Goal: Information Seeking & Learning: Find specific fact

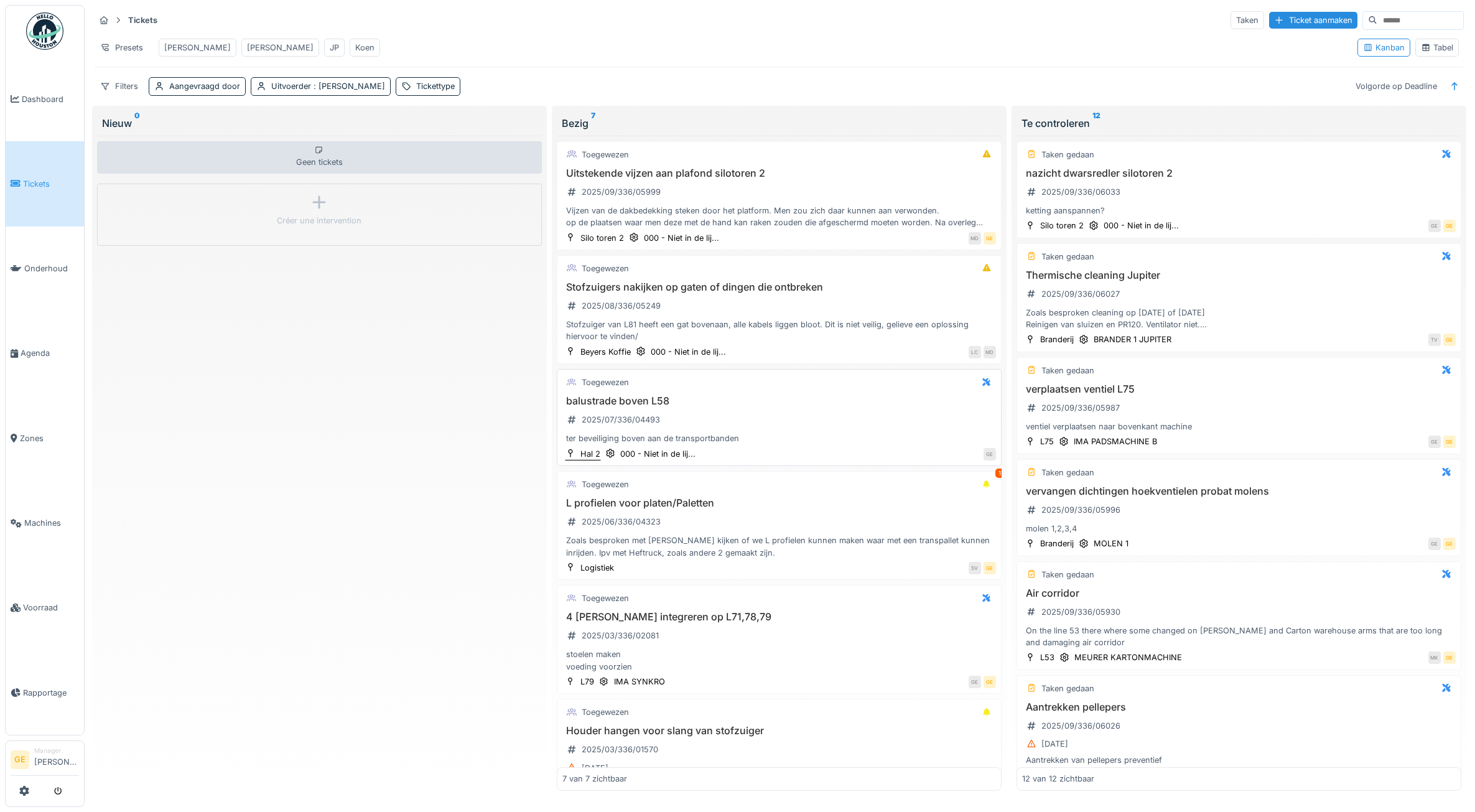
scroll to position [5, 0]
click at [29, 602] on span "Voorraad" at bounding box center [51, 607] width 56 height 12
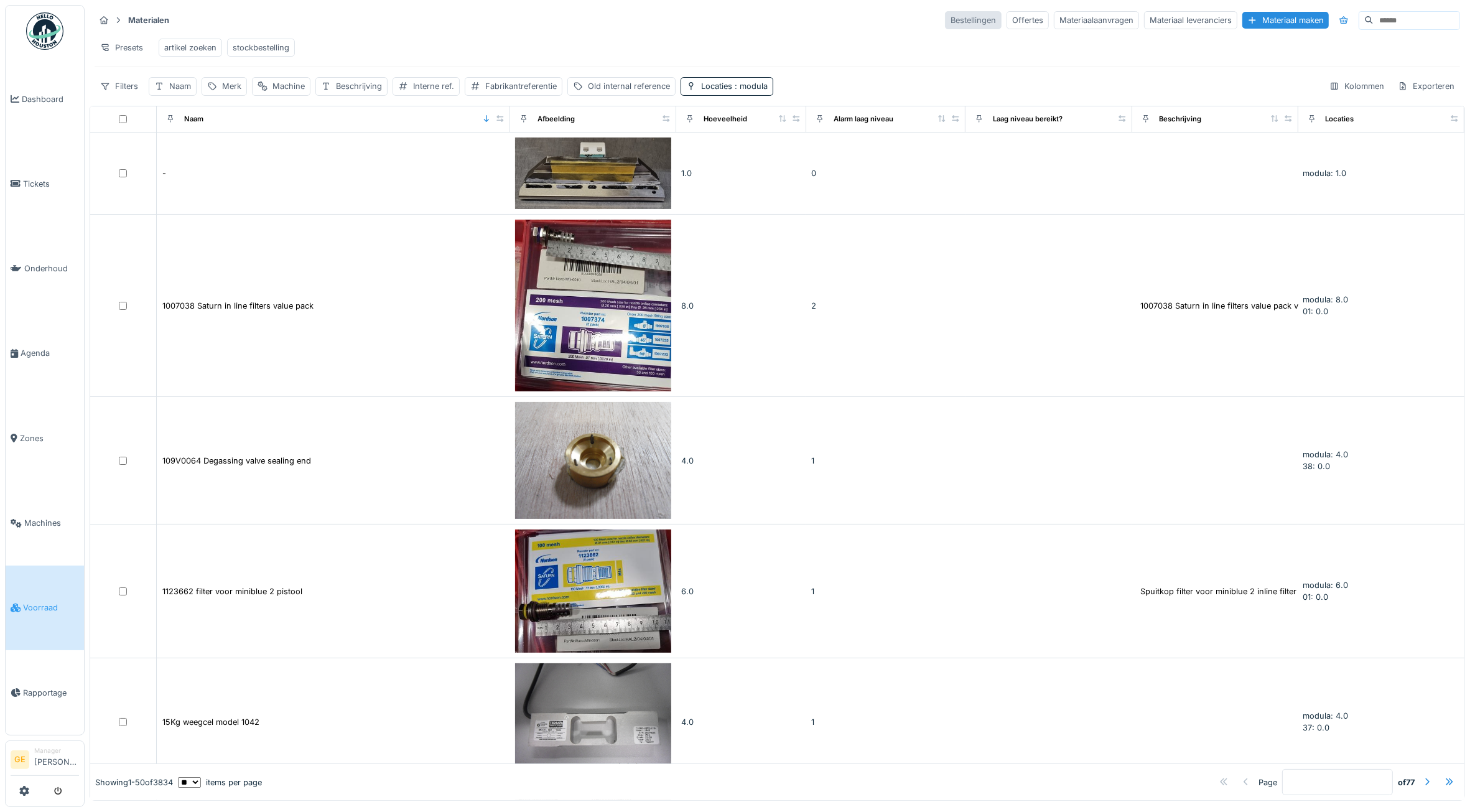
click at [945, 23] on div "Bestellingen" at bounding box center [973, 20] width 57 height 18
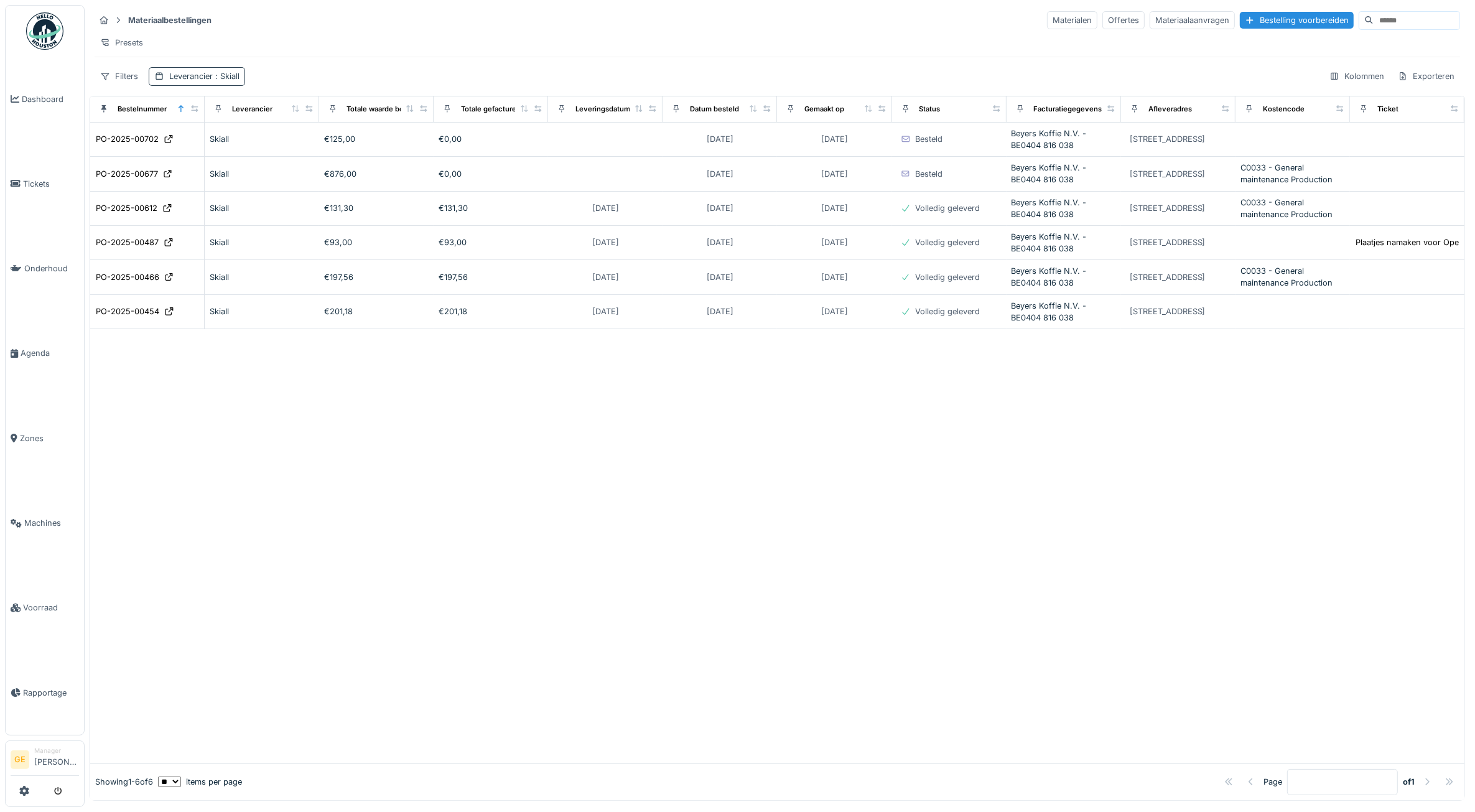
click at [232, 81] on span ": Skiall" at bounding box center [226, 76] width 27 height 10
click at [197, 150] on icon at bounding box center [193, 148] width 12 height 9
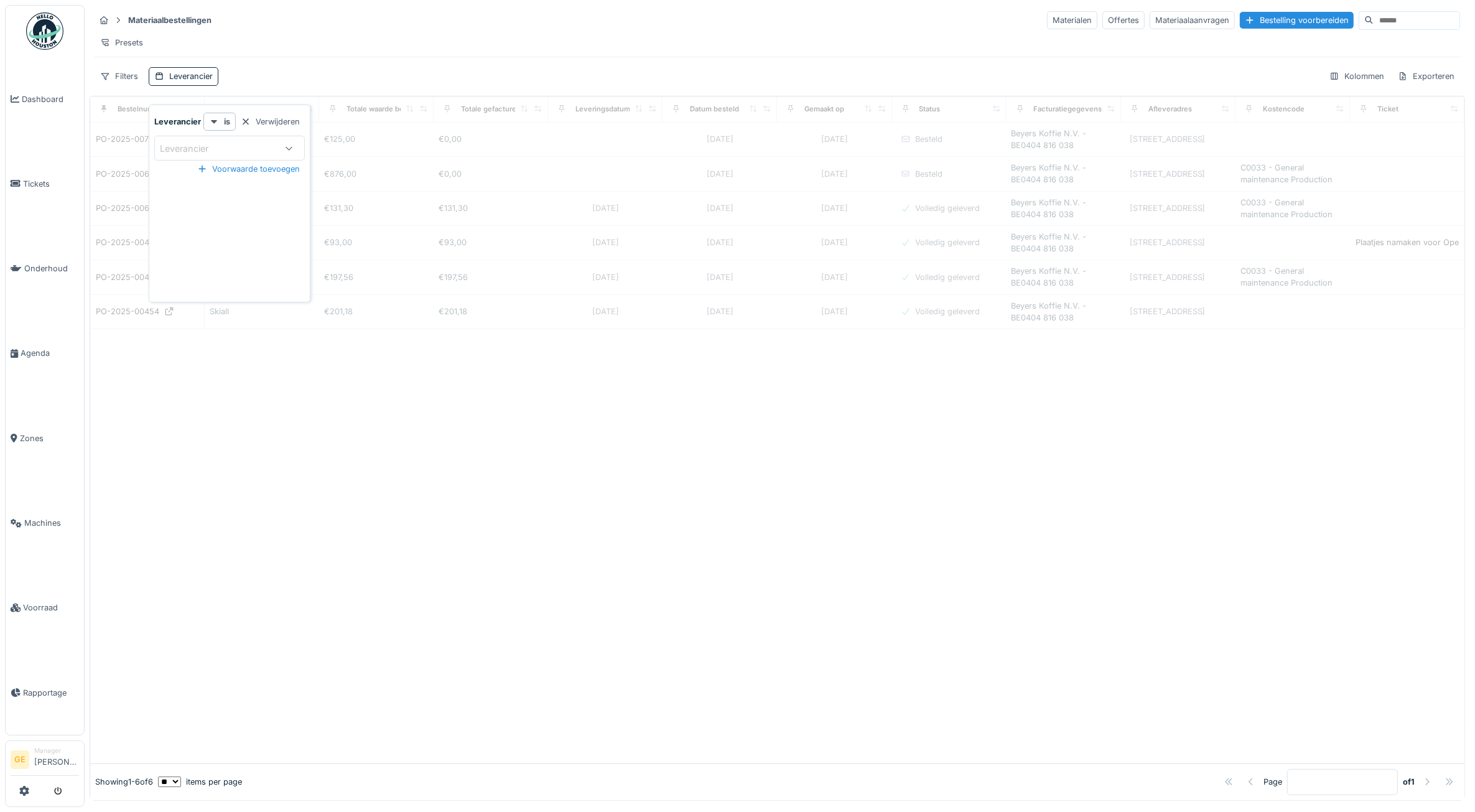
click at [206, 147] on div "Leverancier" at bounding box center [193, 149] width 66 height 14
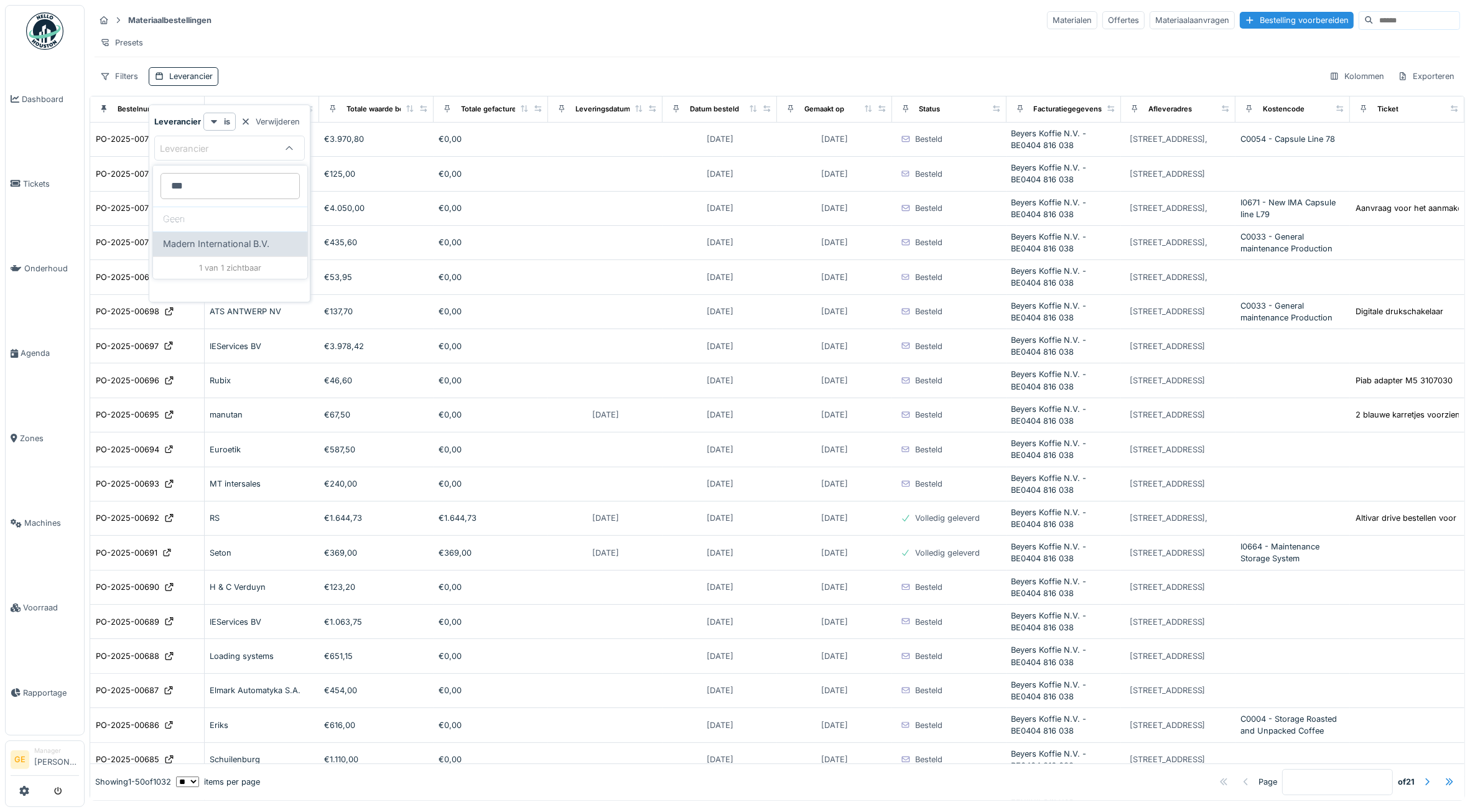
type input "***"
click at [232, 242] on span "Madern International B.V." at bounding box center [216, 243] width 106 height 14
type input "****"
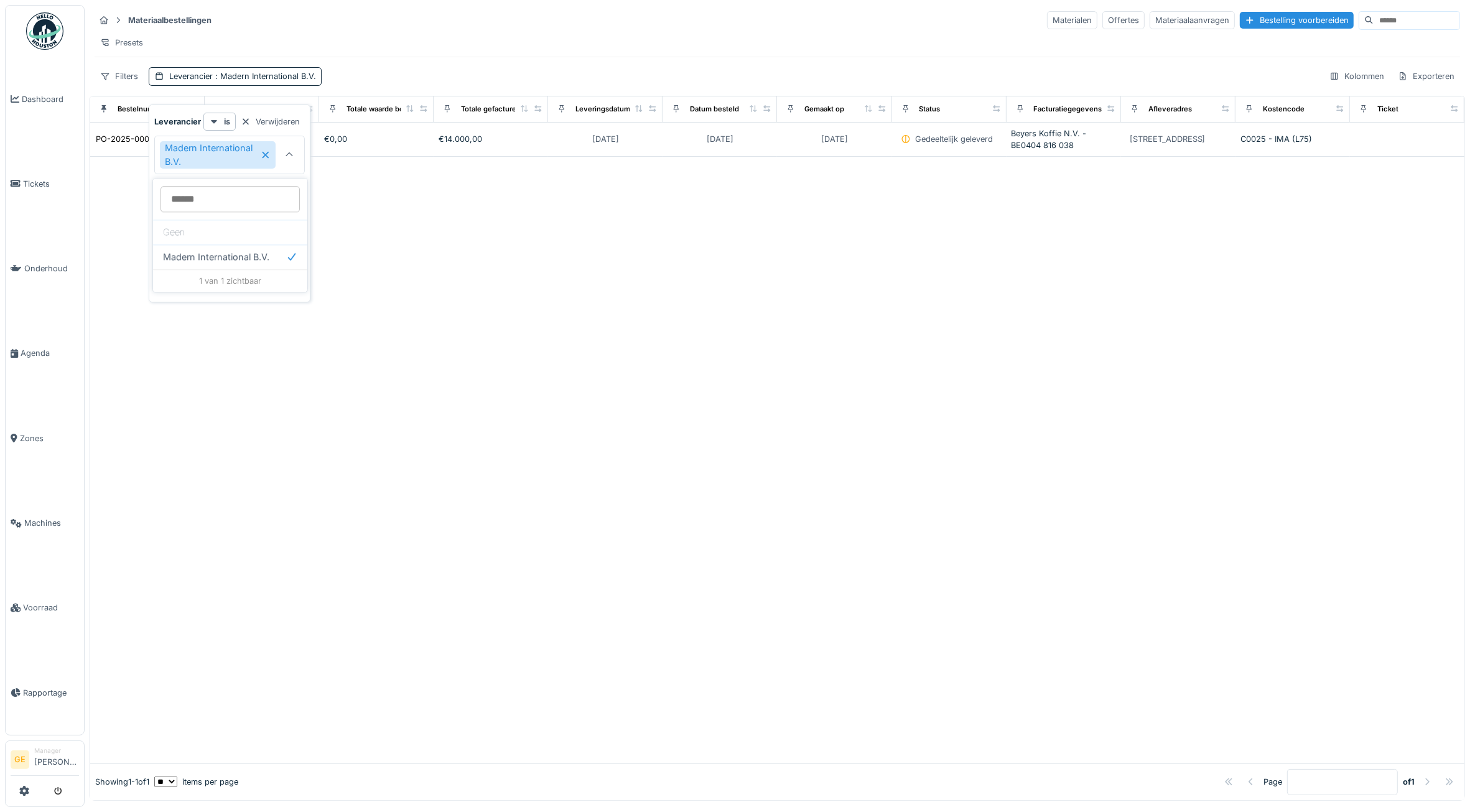
click at [312, 411] on div at bounding box center [777, 460] width 1375 height 606
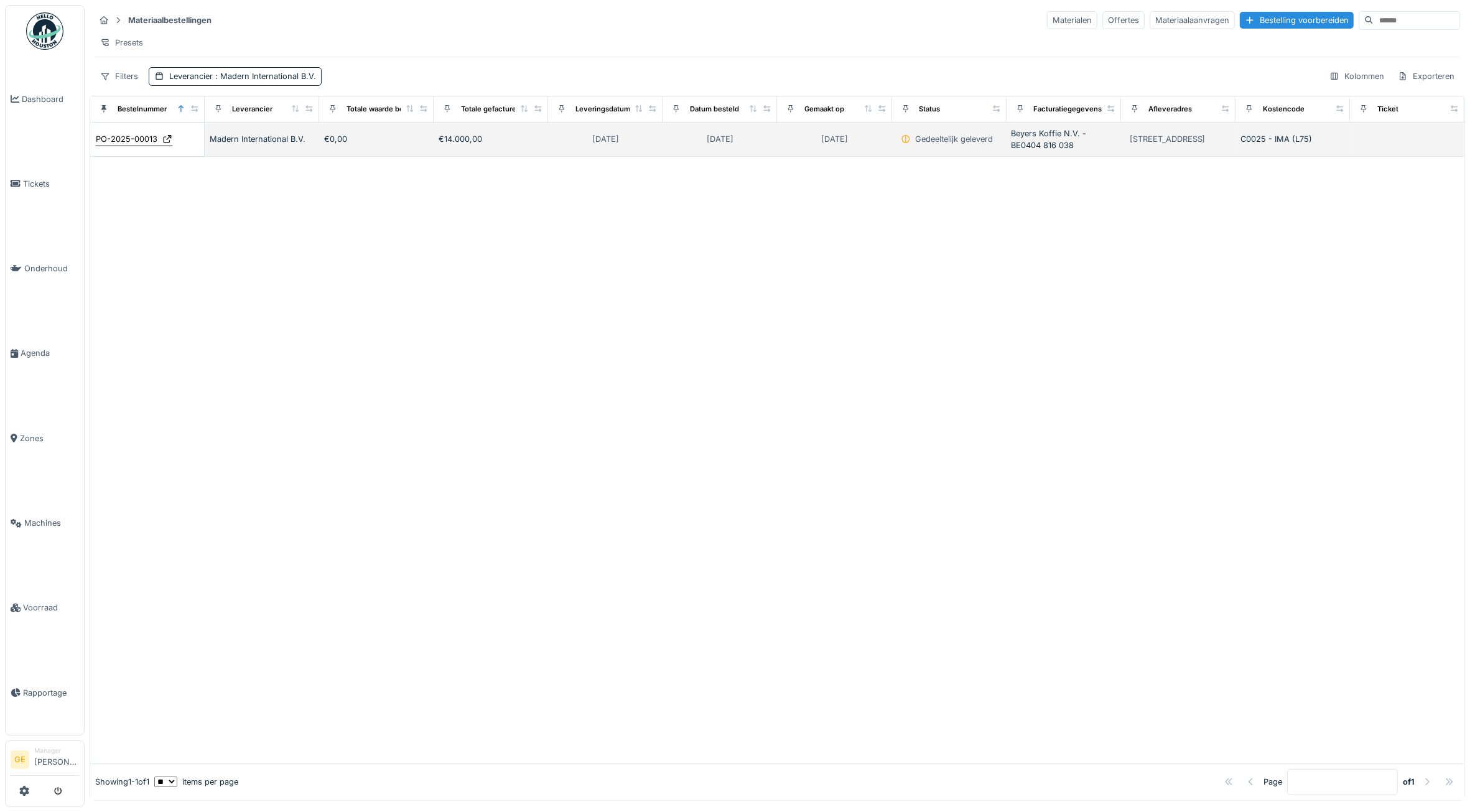
click at [109, 145] on div "PO-2025-00013" at bounding box center [127, 139] width 62 height 12
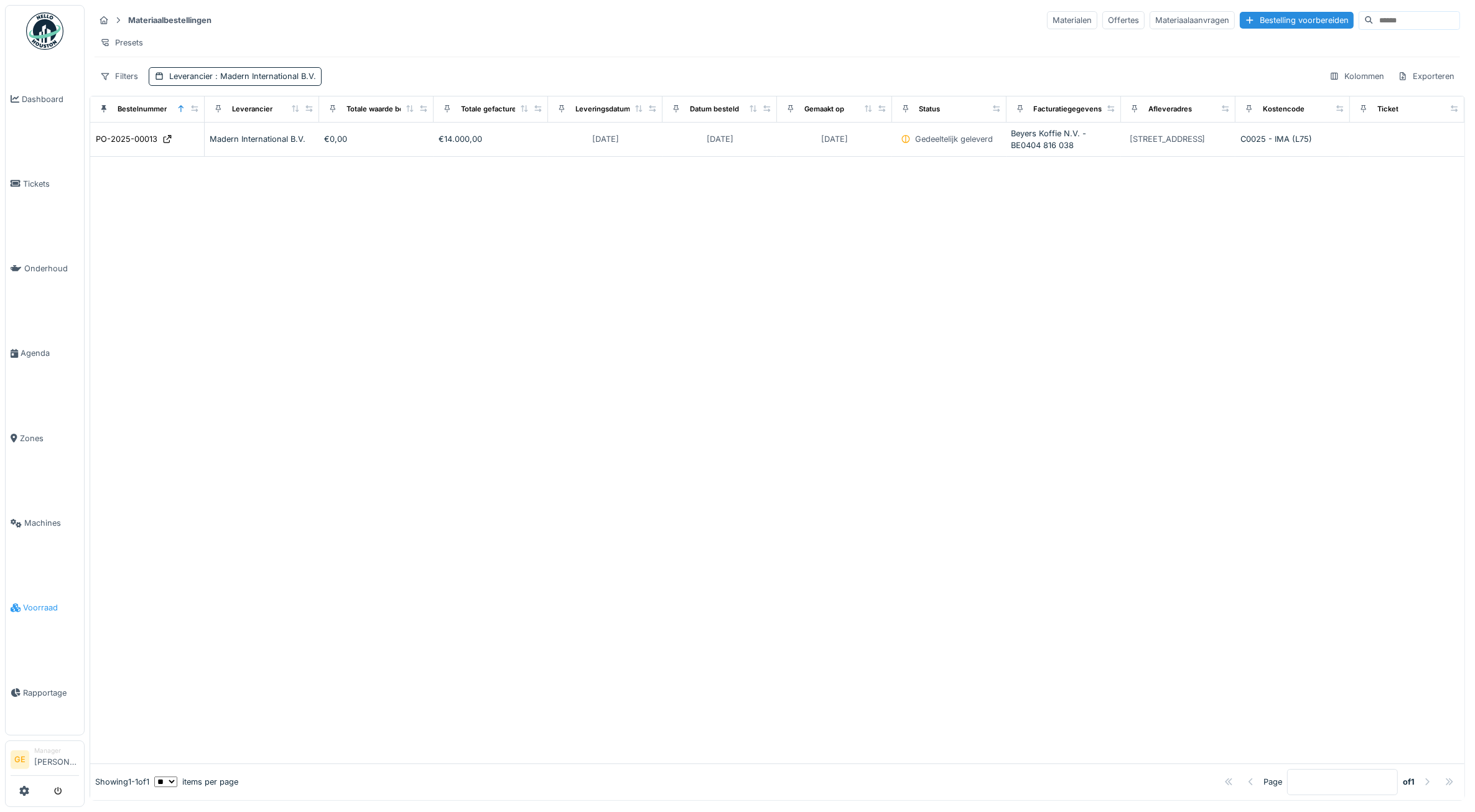
click at [36, 602] on span "Voorraad" at bounding box center [51, 607] width 56 height 12
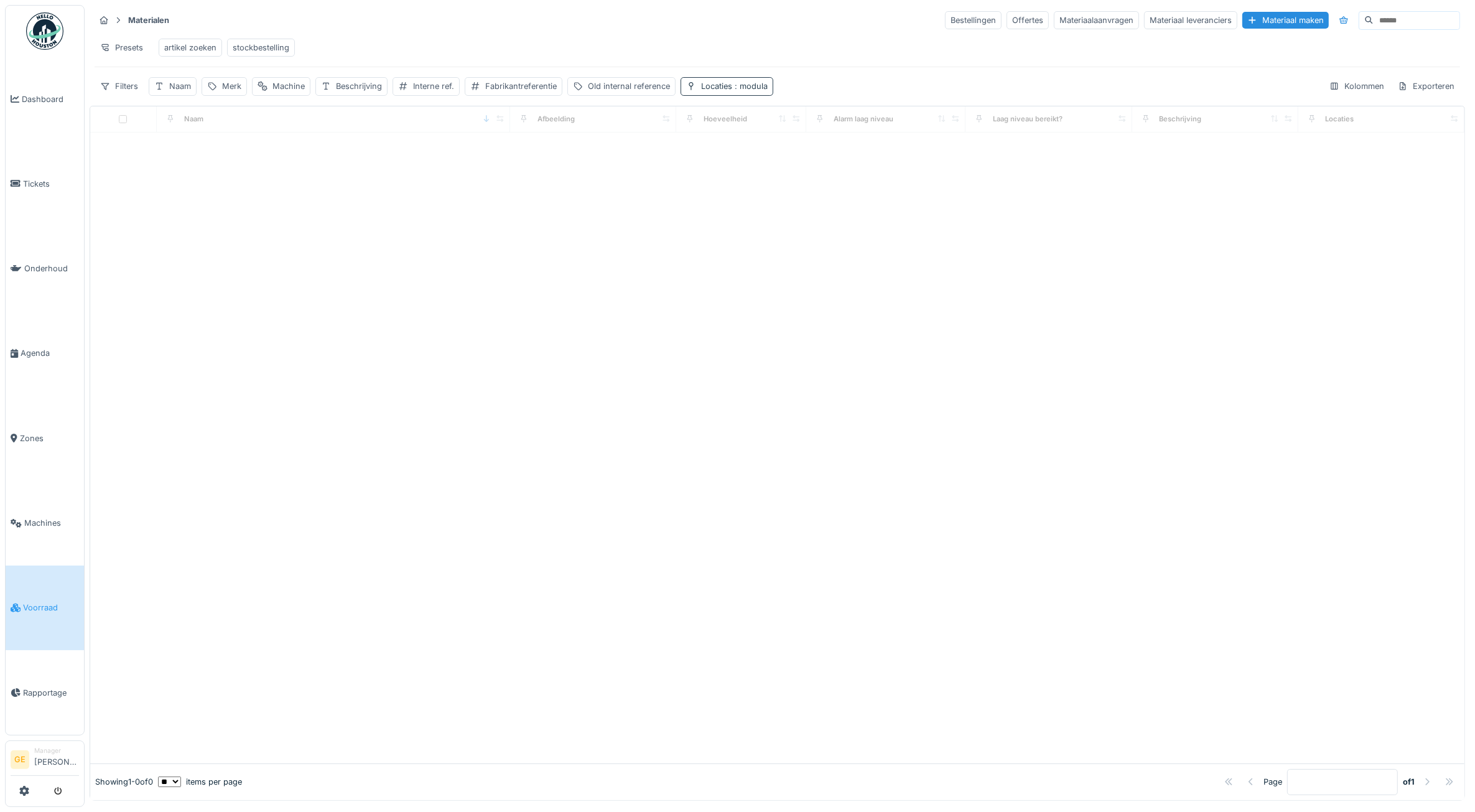
click at [729, 92] on div "Locaties : modula" at bounding box center [734, 86] width 67 height 12
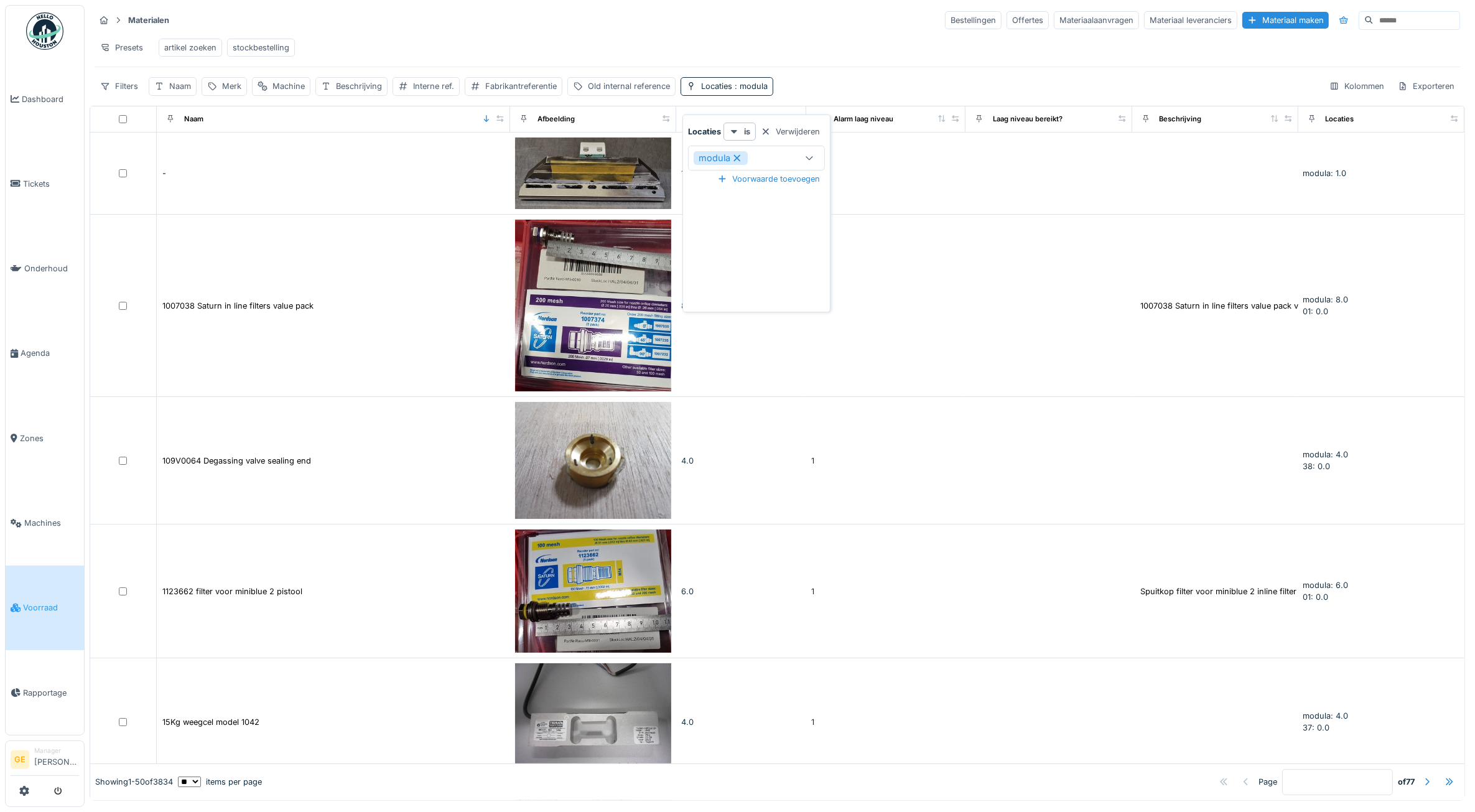
click at [738, 157] on icon at bounding box center [736, 157] width 7 height 7
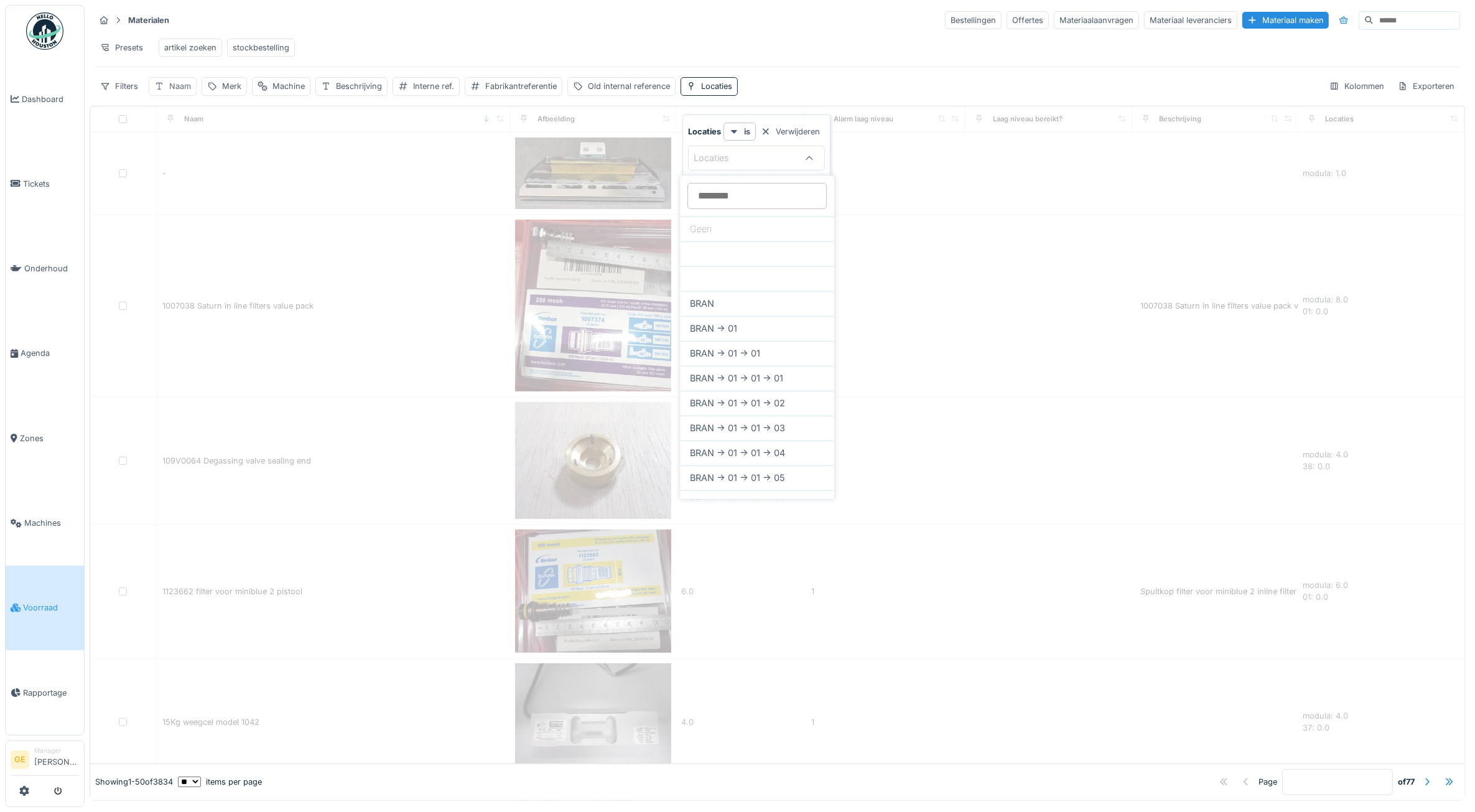
click at [185, 92] on div "Naam" at bounding box center [180, 86] width 22 height 12
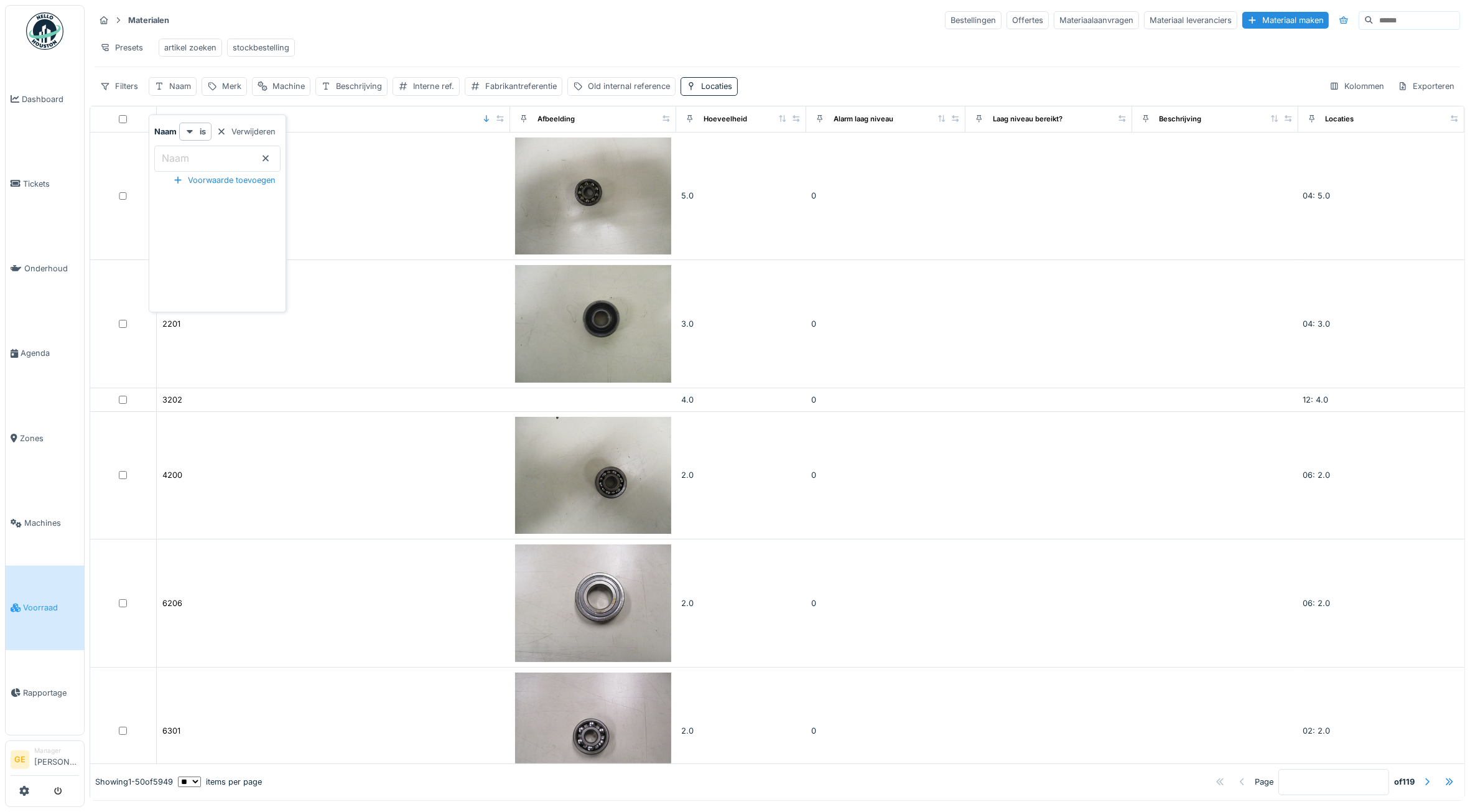
click at [206, 157] on input "Naam" at bounding box center [217, 158] width 127 height 26
type input "*****"
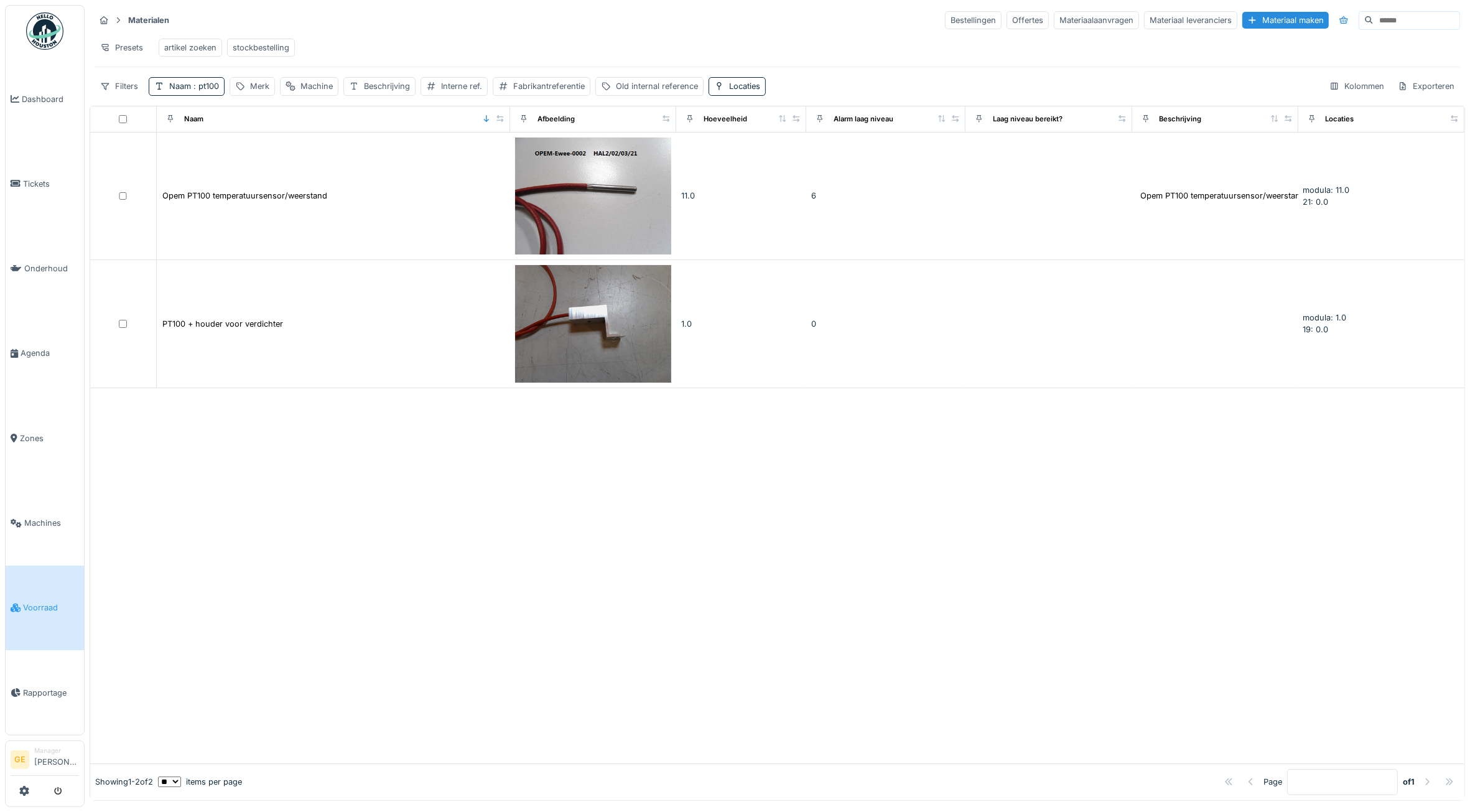
click at [239, 532] on div at bounding box center [777, 575] width 1375 height 375
click at [324, 92] on div "Machine" at bounding box center [316, 86] width 32 height 12
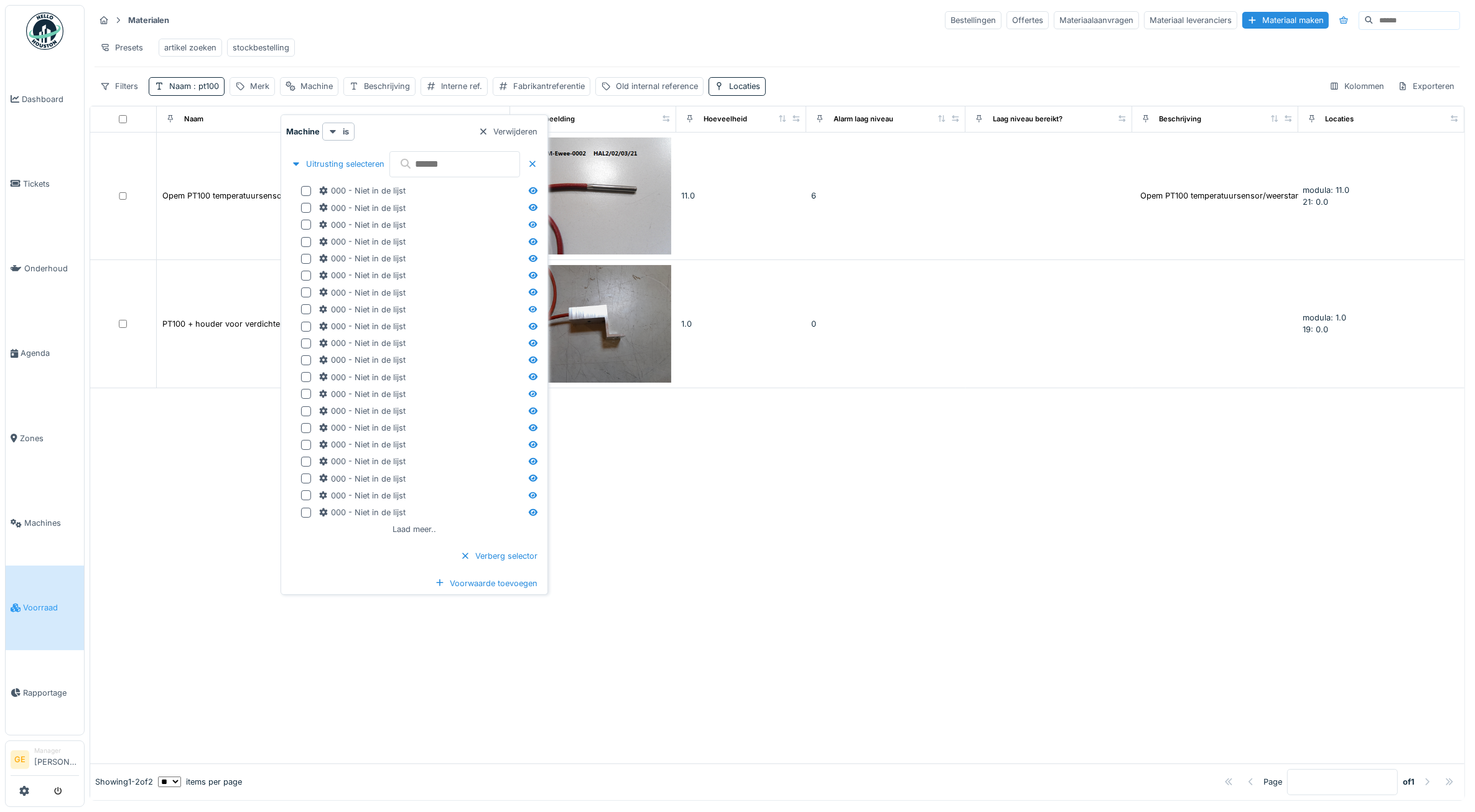
click at [431, 168] on input "text" at bounding box center [454, 164] width 130 height 26
type input "**"
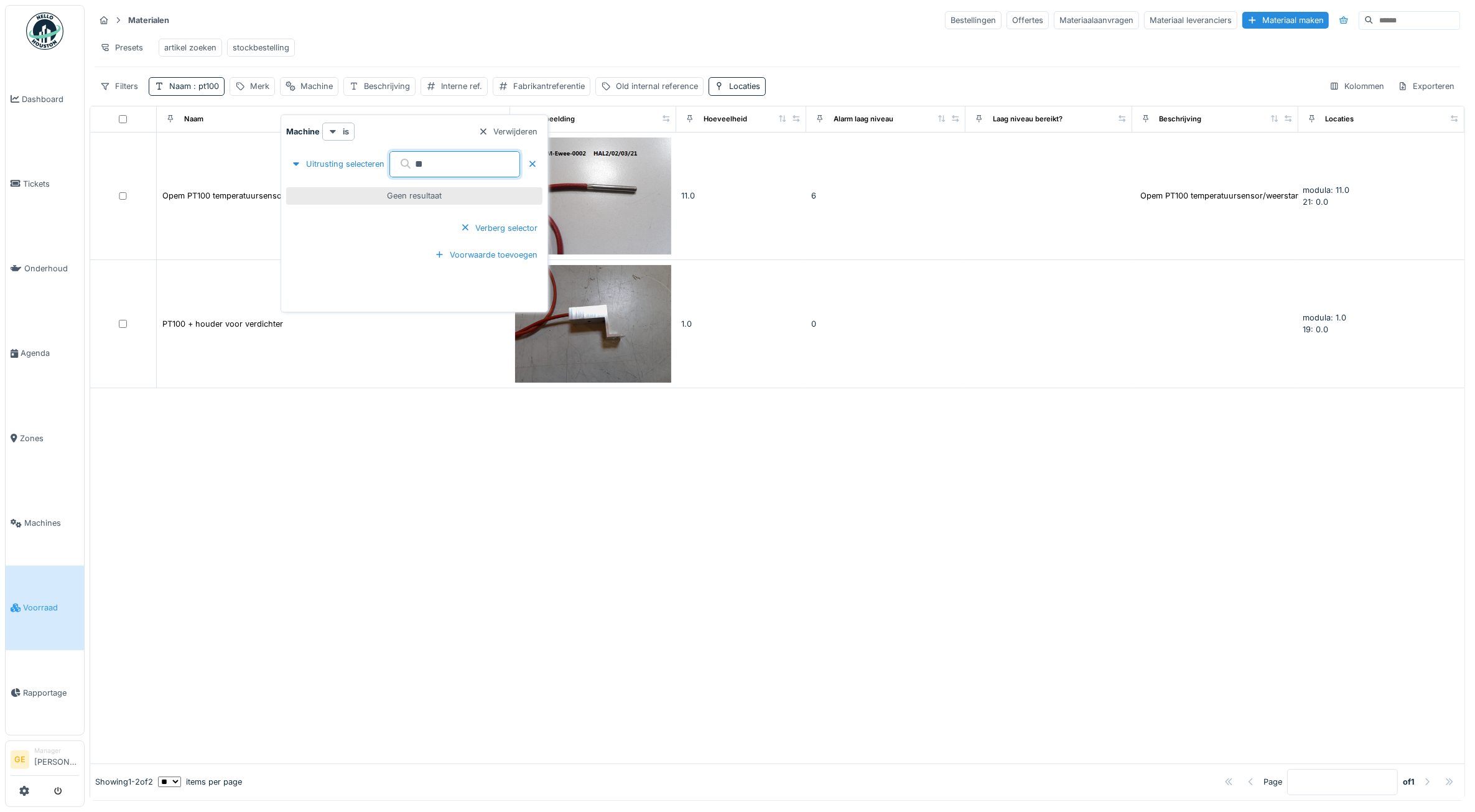
click at [499, 603] on div at bounding box center [777, 575] width 1375 height 375
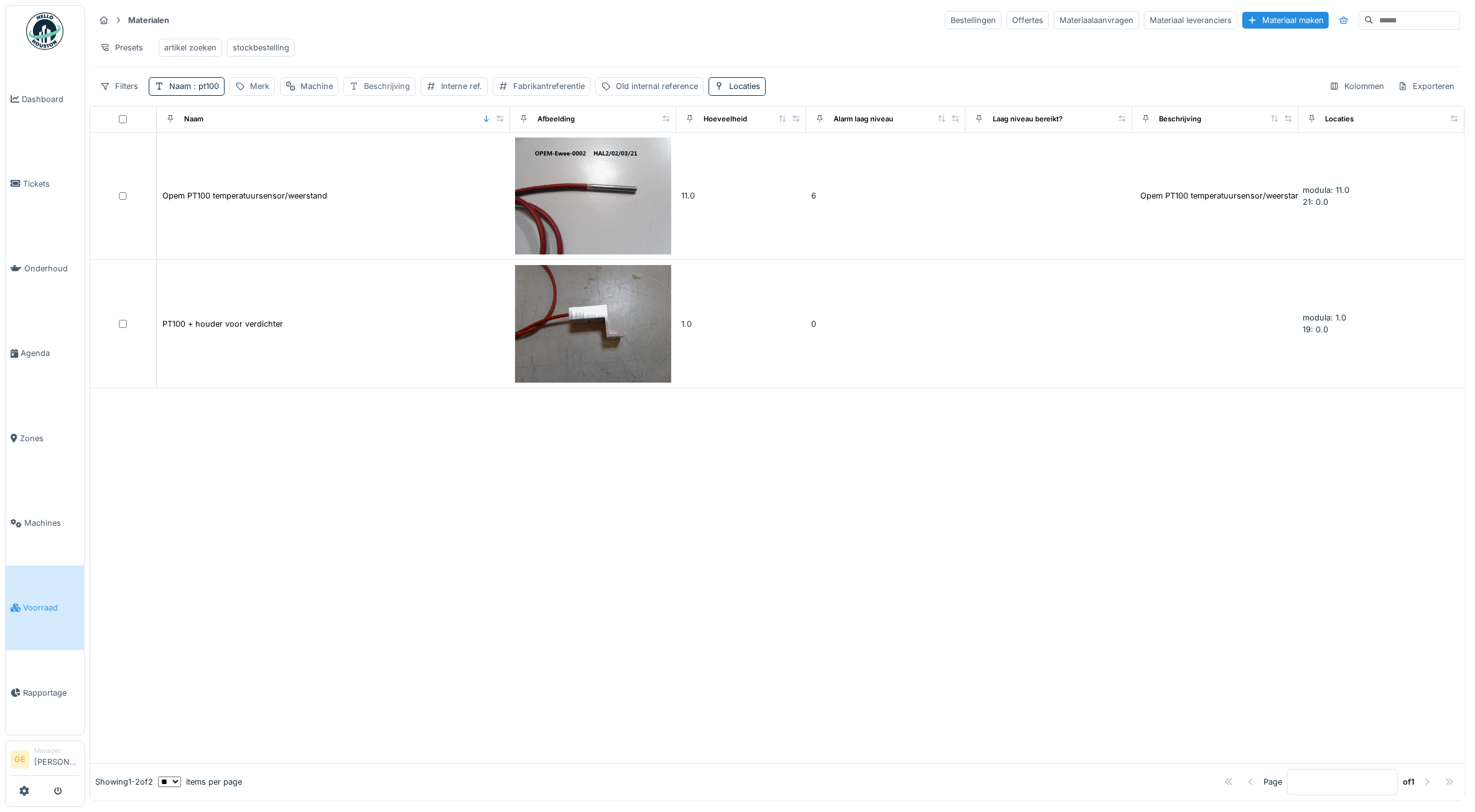
click at [389, 92] on div "Beschrijving" at bounding box center [387, 86] width 46 height 12
click at [405, 153] on label "Beschrijving" at bounding box center [385, 157] width 62 height 14
click at [405, 153] on input "Beschrijving" at bounding box center [425, 158] width 152 height 26
type input "***"
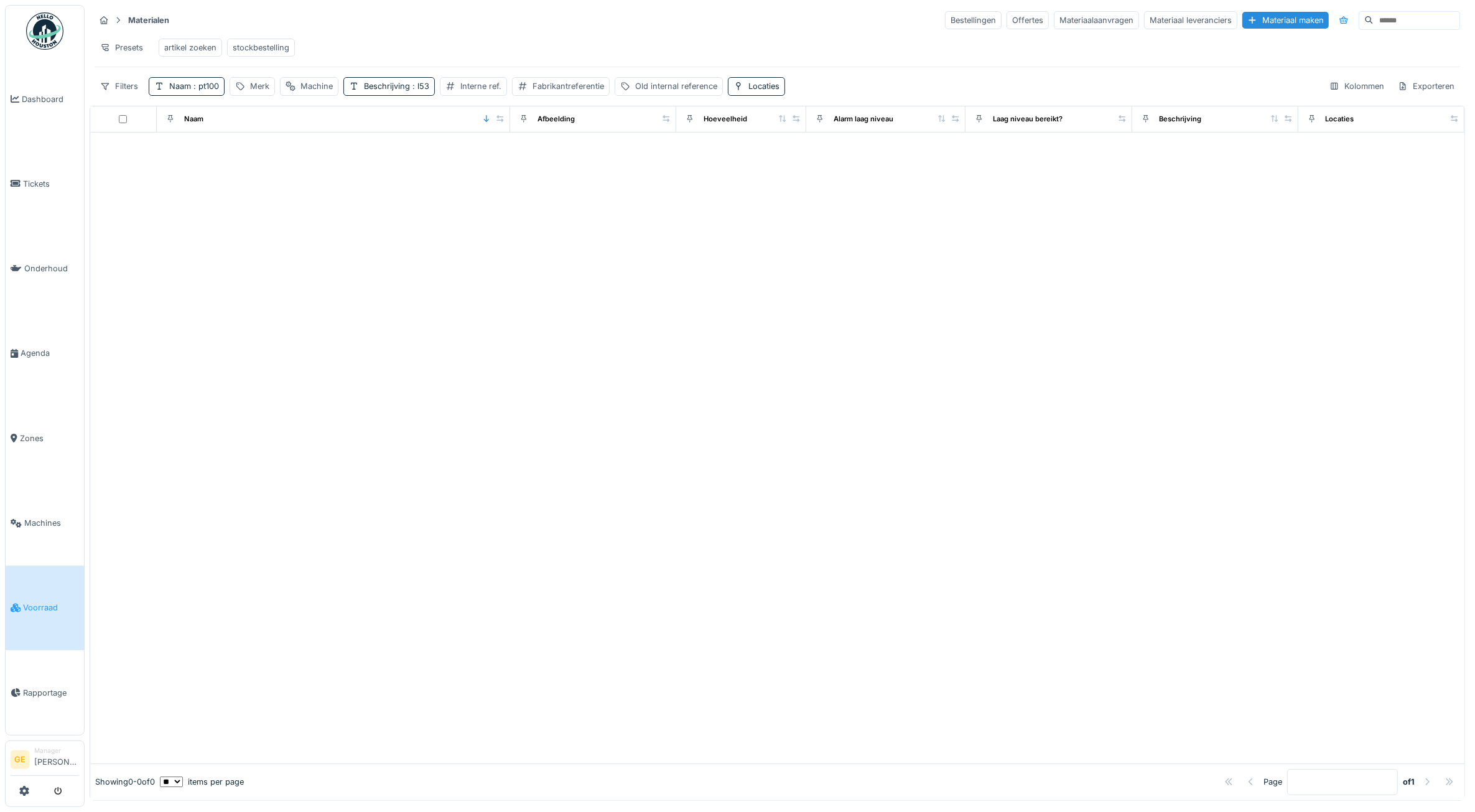
click at [641, 530] on div at bounding box center [777, 447] width 1375 height 630
click at [174, 92] on div "Naam : pt100" at bounding box center [194, 86] width 50 height 12
click at [409, 92] on div "Beschrijving : l53" at bounding box center [397, 86] width 66 height 12
click at [490, 159] on icon at bounding box center [486, 158] width 6 height 6
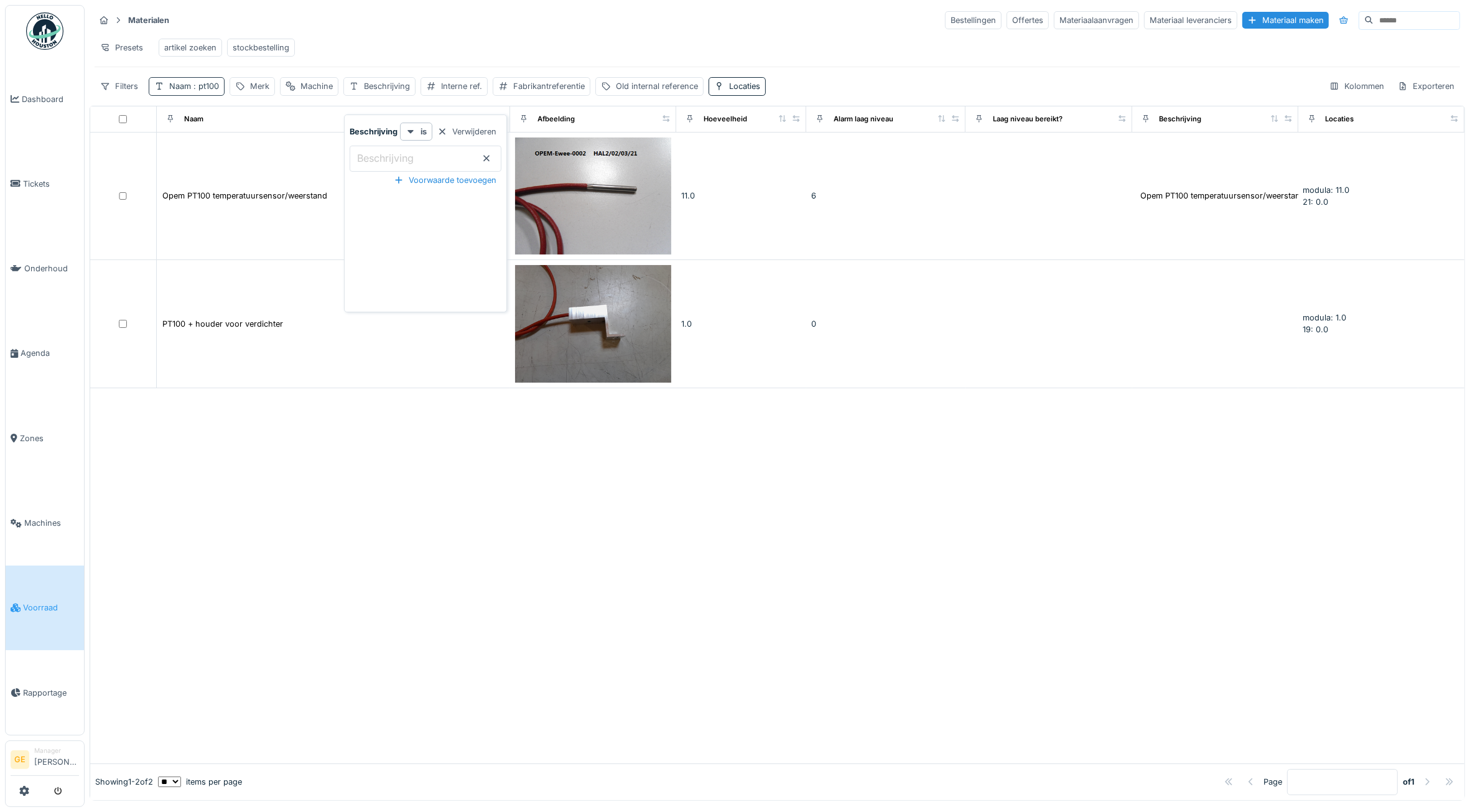
click at [202, 91] on span ": pt100" at bounding box center [205, 86] width 28 height 10
click at [545, 471] on div at bounding box center [777, 575] width 1375 height 375
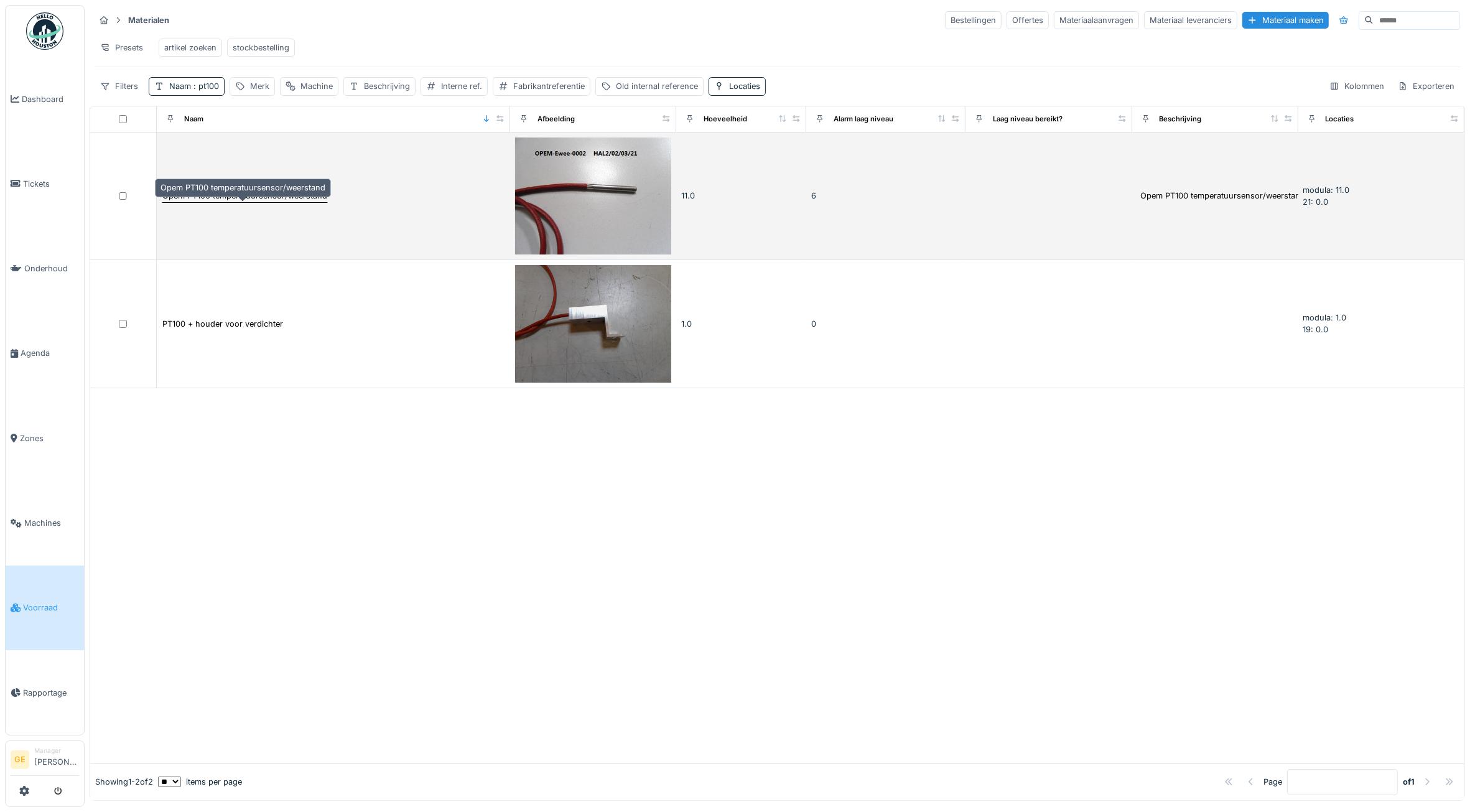
click at [274, 202] on div "Opem PT100 temperatuursensor/weerstand" at bounding box center [244, 195] width 165 height 12
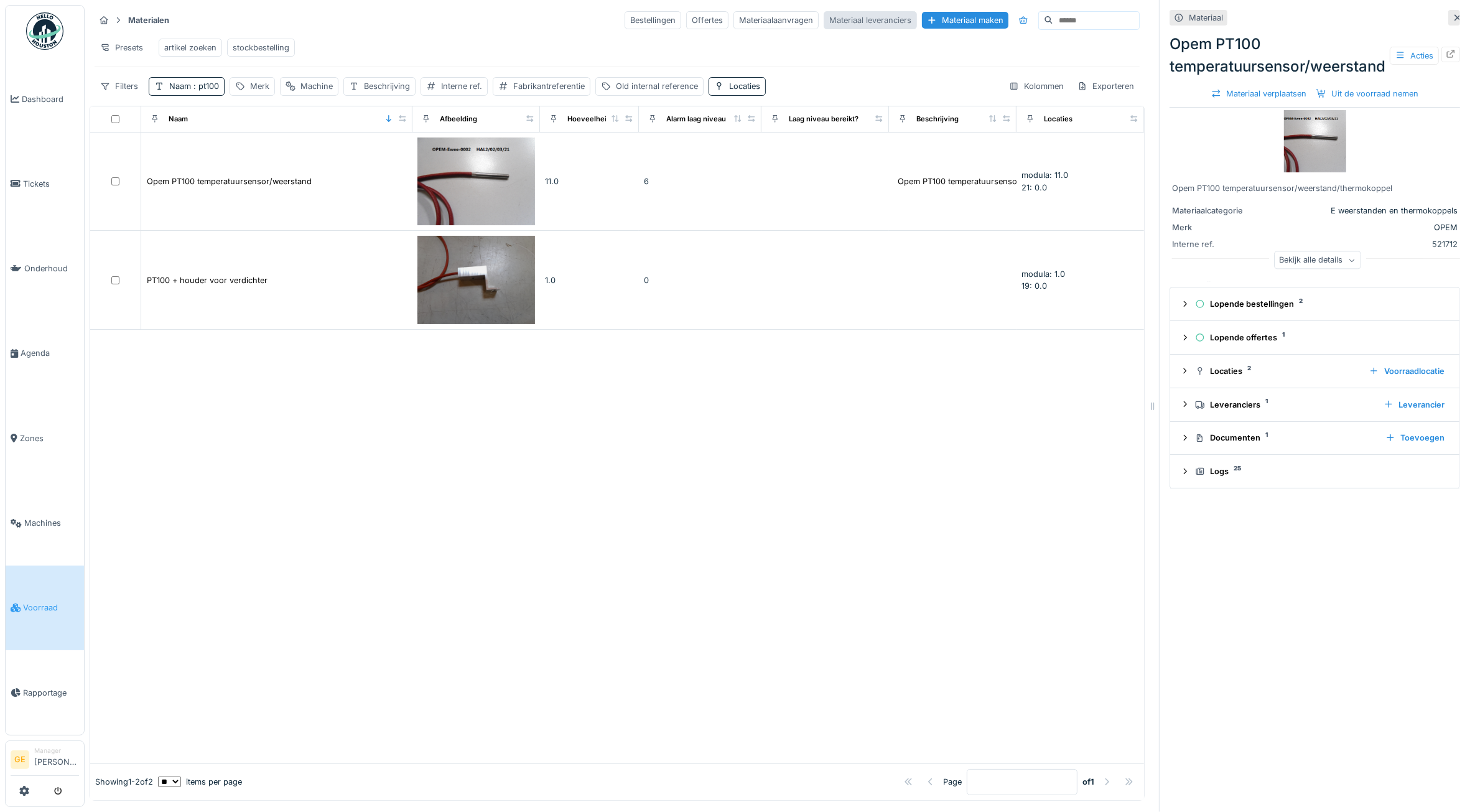
click at [824, 20] on div "Materiaal leveranciers" at bounding box center [870, 20] width 94 height 18
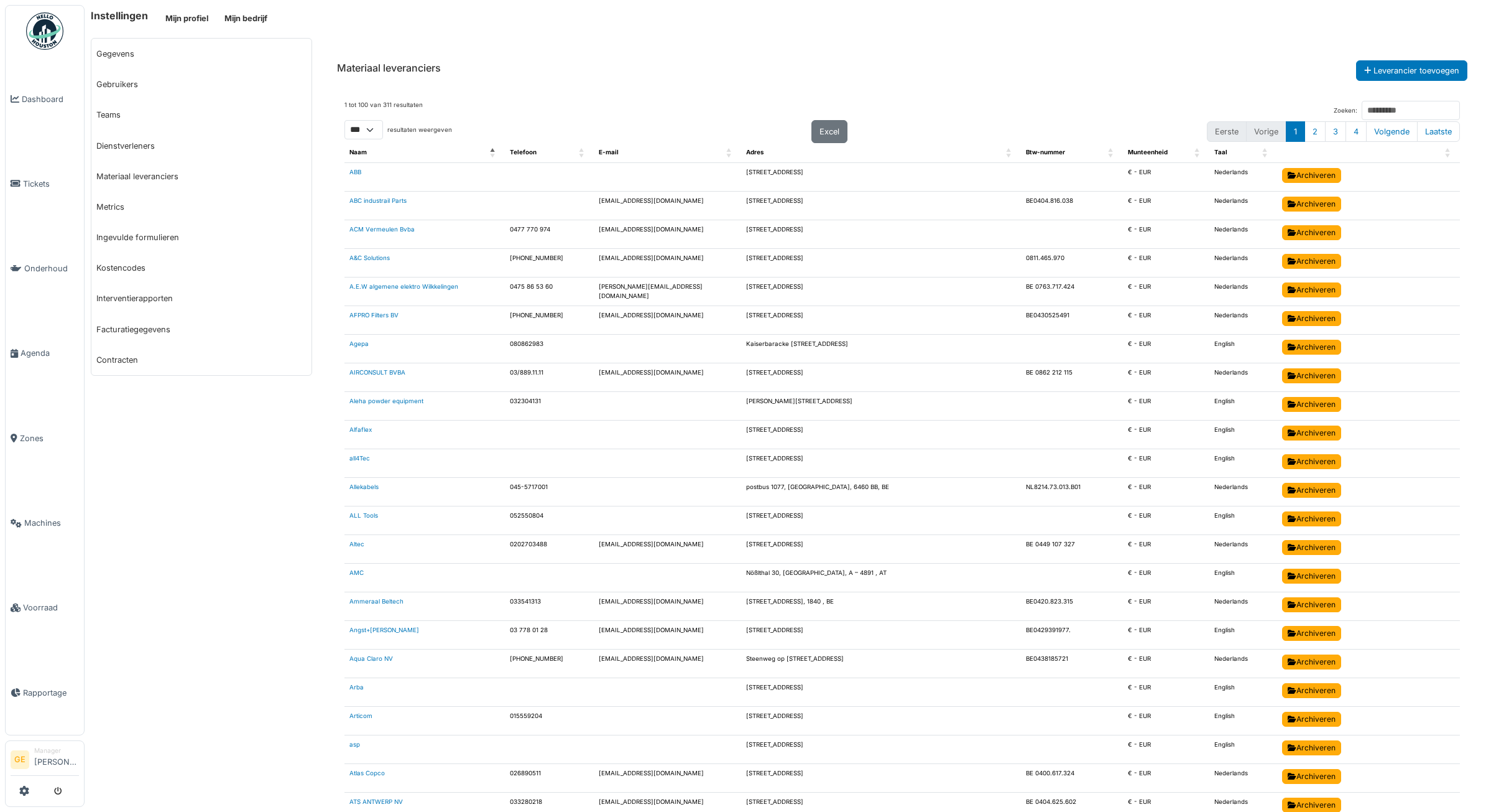
select select "***"
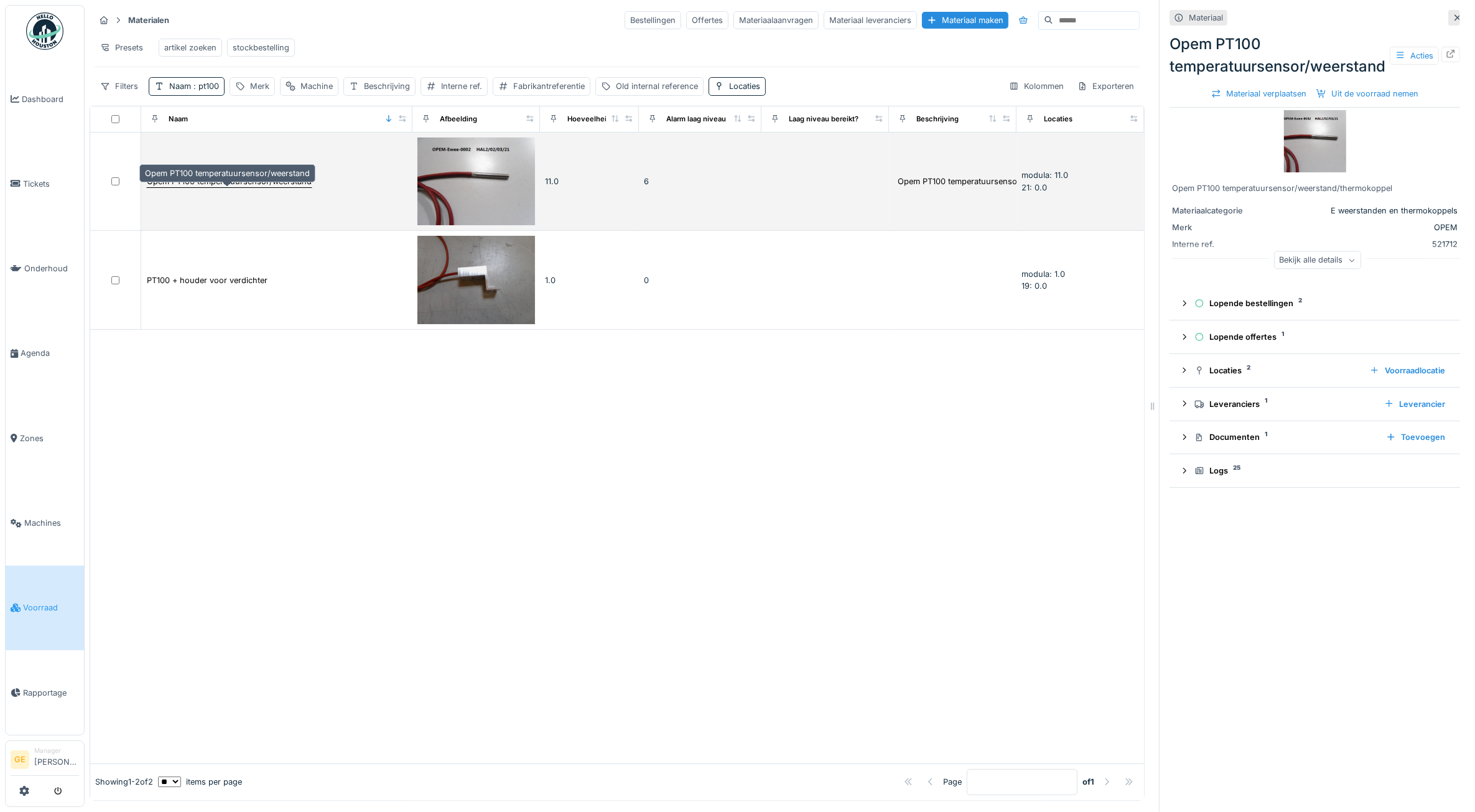
click at [242, 187] on div "Opem PT100 temperatuursensor/weerstand" at bounding box center [229, 182] width 165 height 12
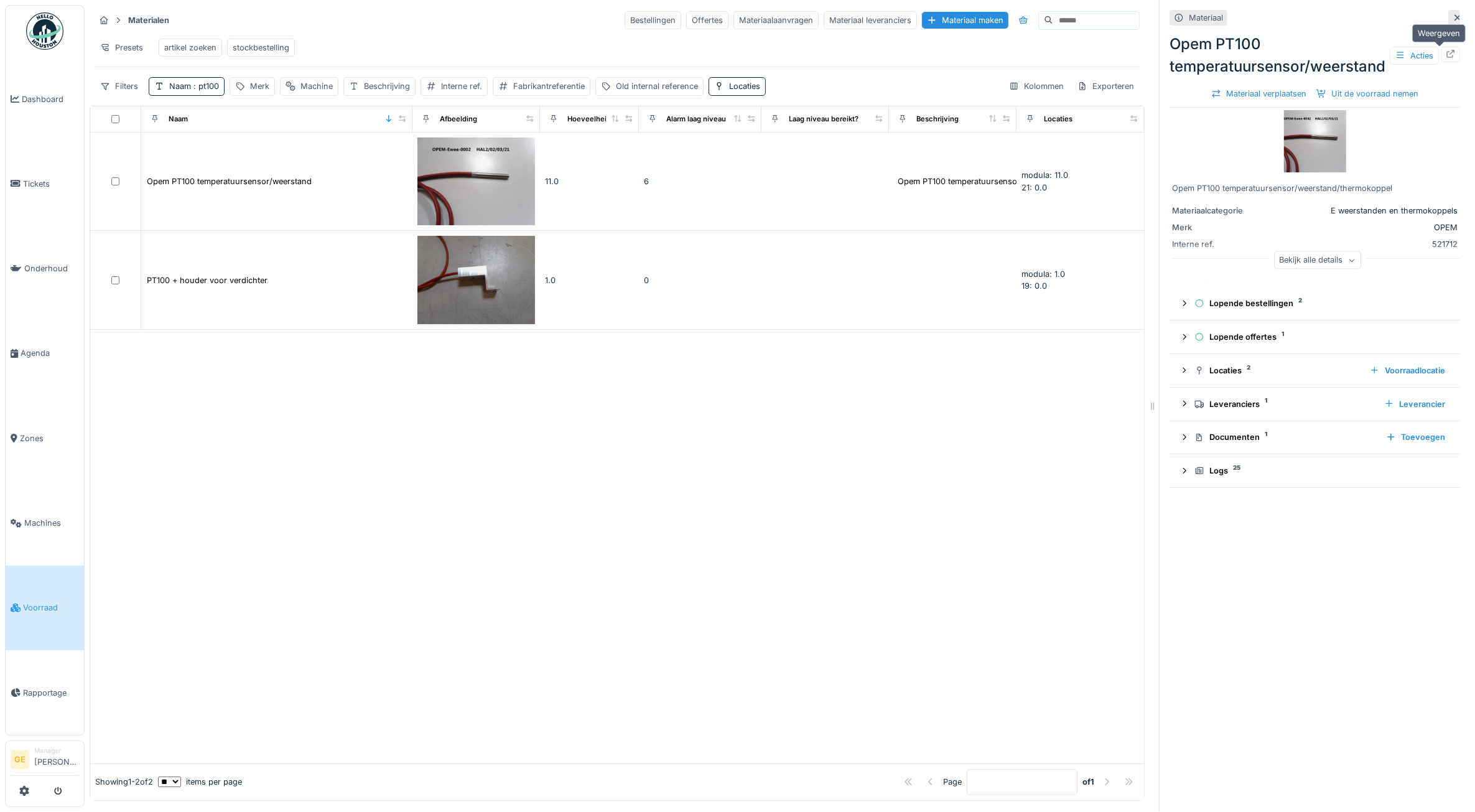
click at [1446, 54] on icon at bounding box center [1451, 54] width 10 height 8
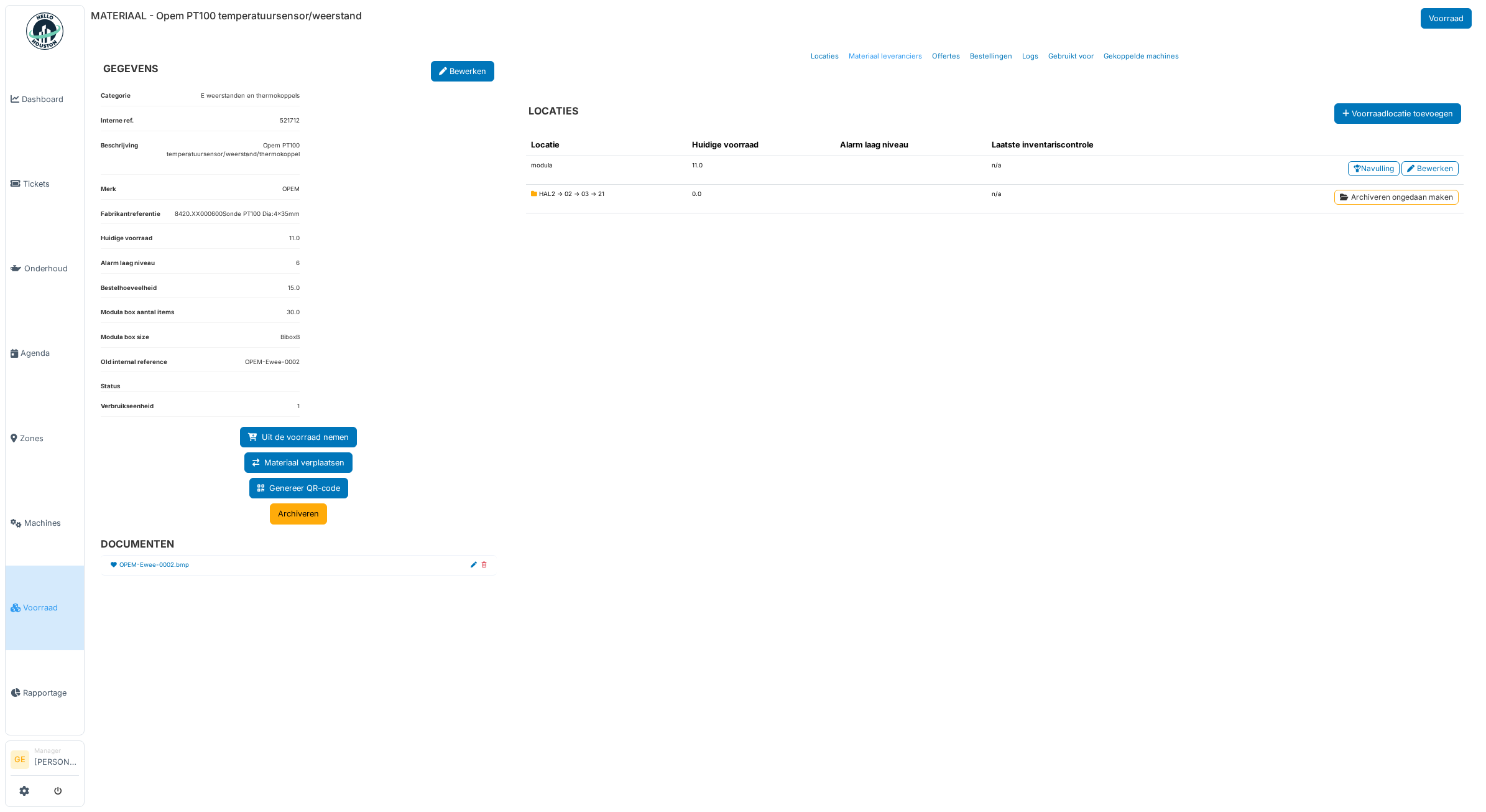
click at [918, 53] on link "Materiaal leveranciers" at bounding box center [885, 56] width 83 height 29
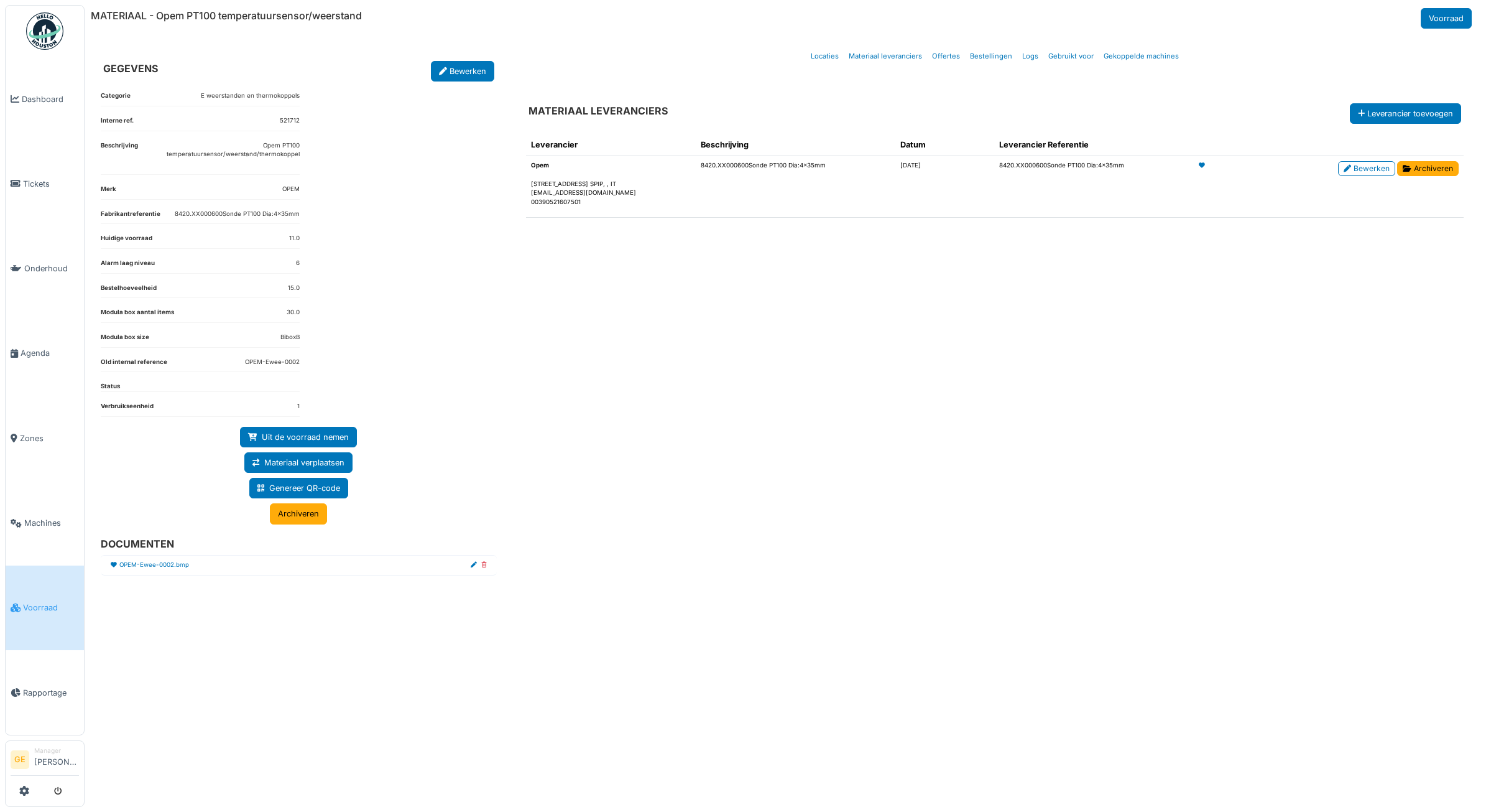
click at [27, 602] on span "Voorraad" at bounding box center [51, 607] width 56 height 12
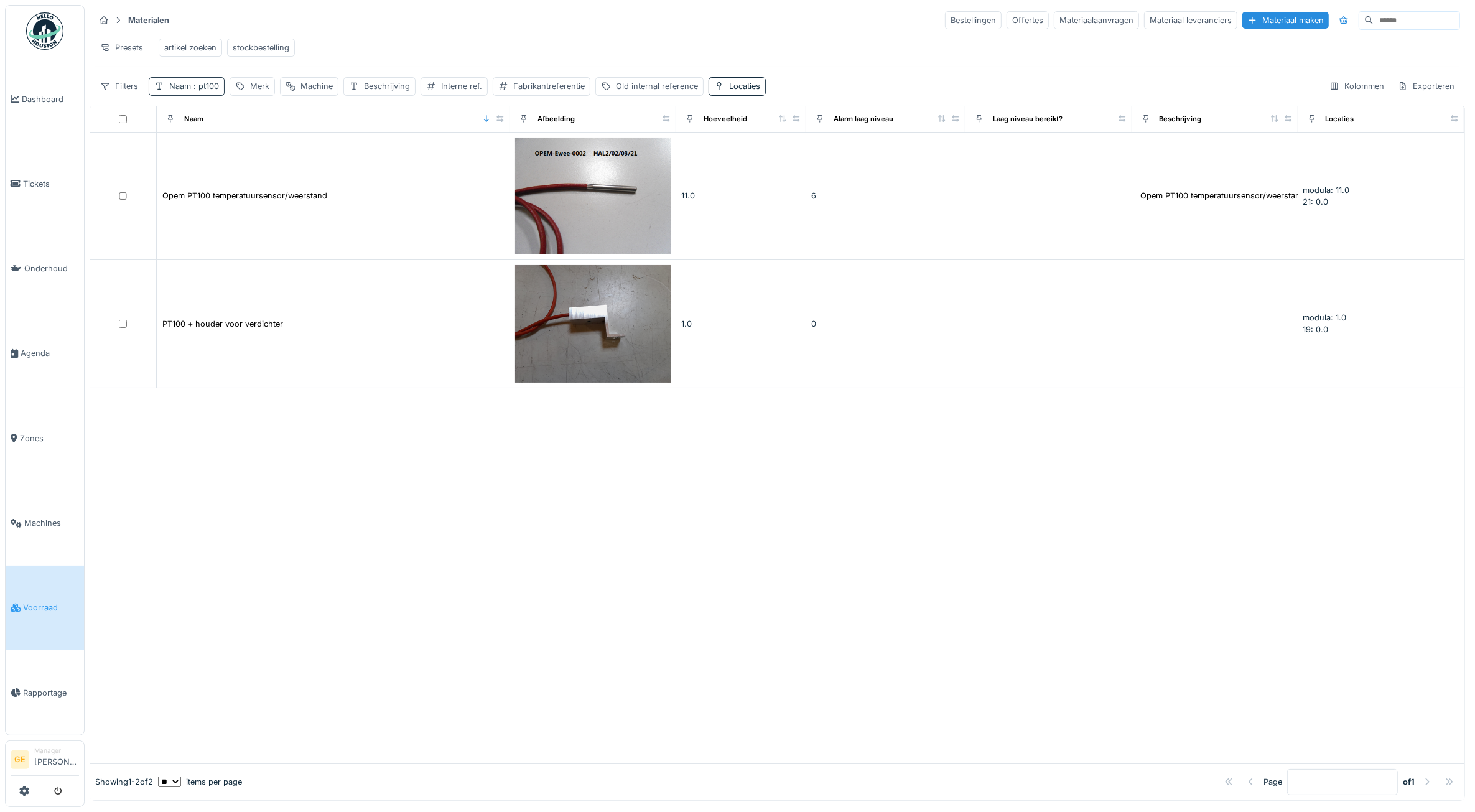
click at [186, 92] on div "Naam : pt100" at bounding box center [194, 86] width 50 height 12
click at [211, 169] on input "*****" at bounding box center [217, 158] width 127 height 26
type input "*"
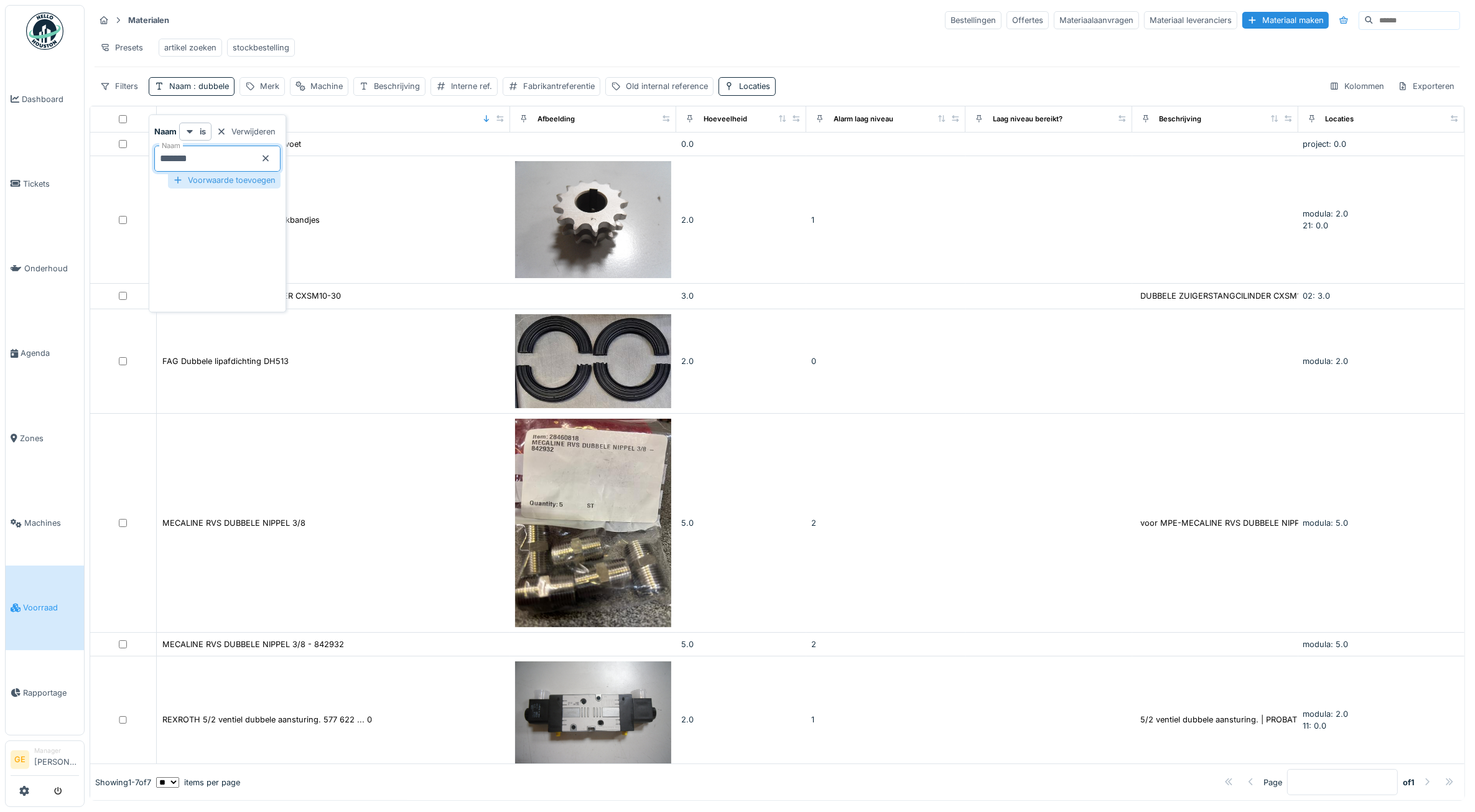
type input "*******"
click at [232, 180] on div "Voorwaarde toevoegen" at bounding box center [224, 180] width 113 height 16
click at [224, 209] on input "Naam" at bounding box center [217, 212] width 127 height 26
type input "********"
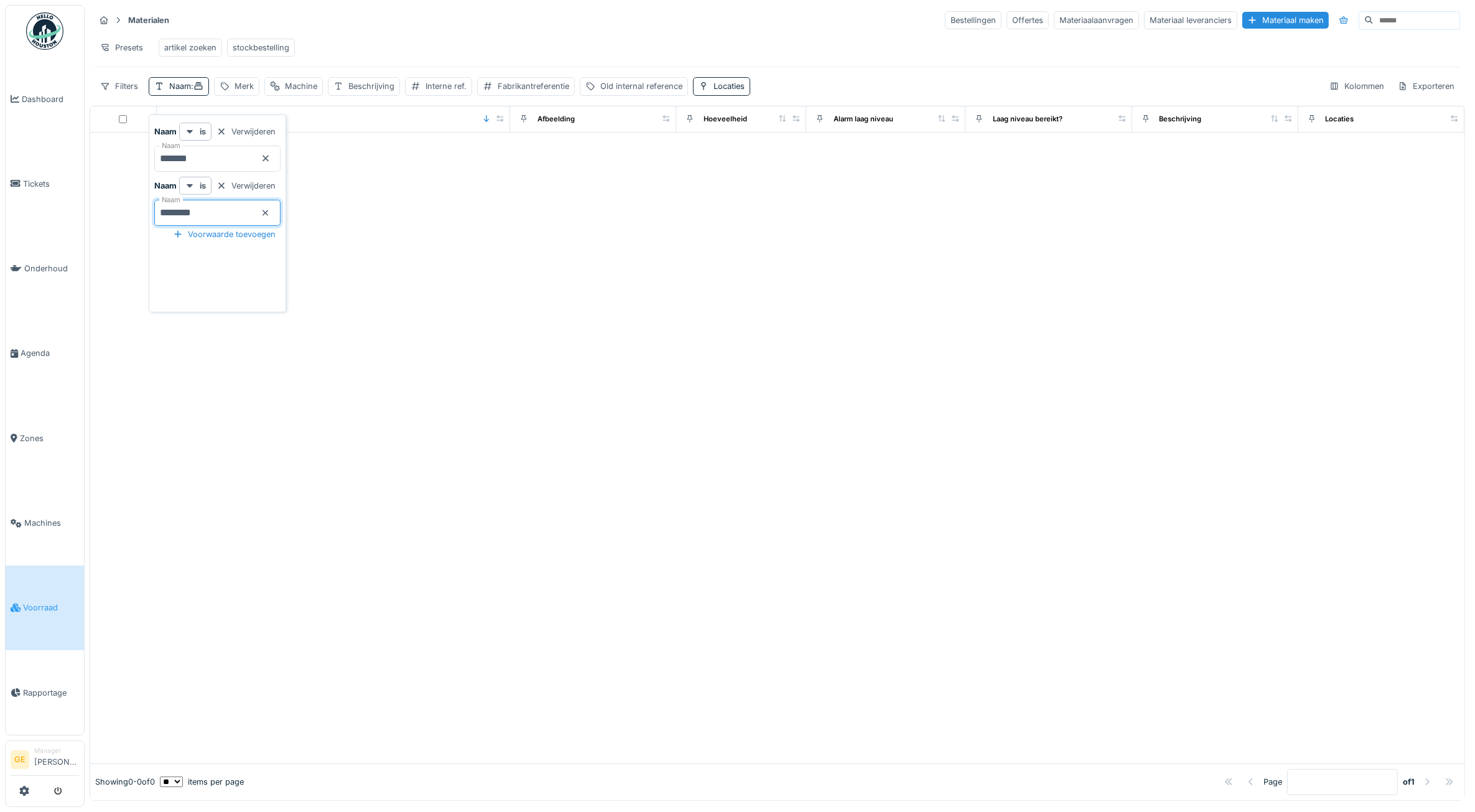
click at [283, 356] on div at bounding box center [777, 447] width 1375 height 630
click at [744, 92] on div "Locaties" at bounding box center [729, 86] width 31 height 12
drag, startPoint x: 492, startPoint y: 352, endPoint x: 364, endPoint y: 288, distance: 143.1
click at [479, 354] on div at bounding box center [777, 447] width 1375 height 630
click at [187, 92] on div "Naam :" at bounding box center [185, 86] width 34 height 12
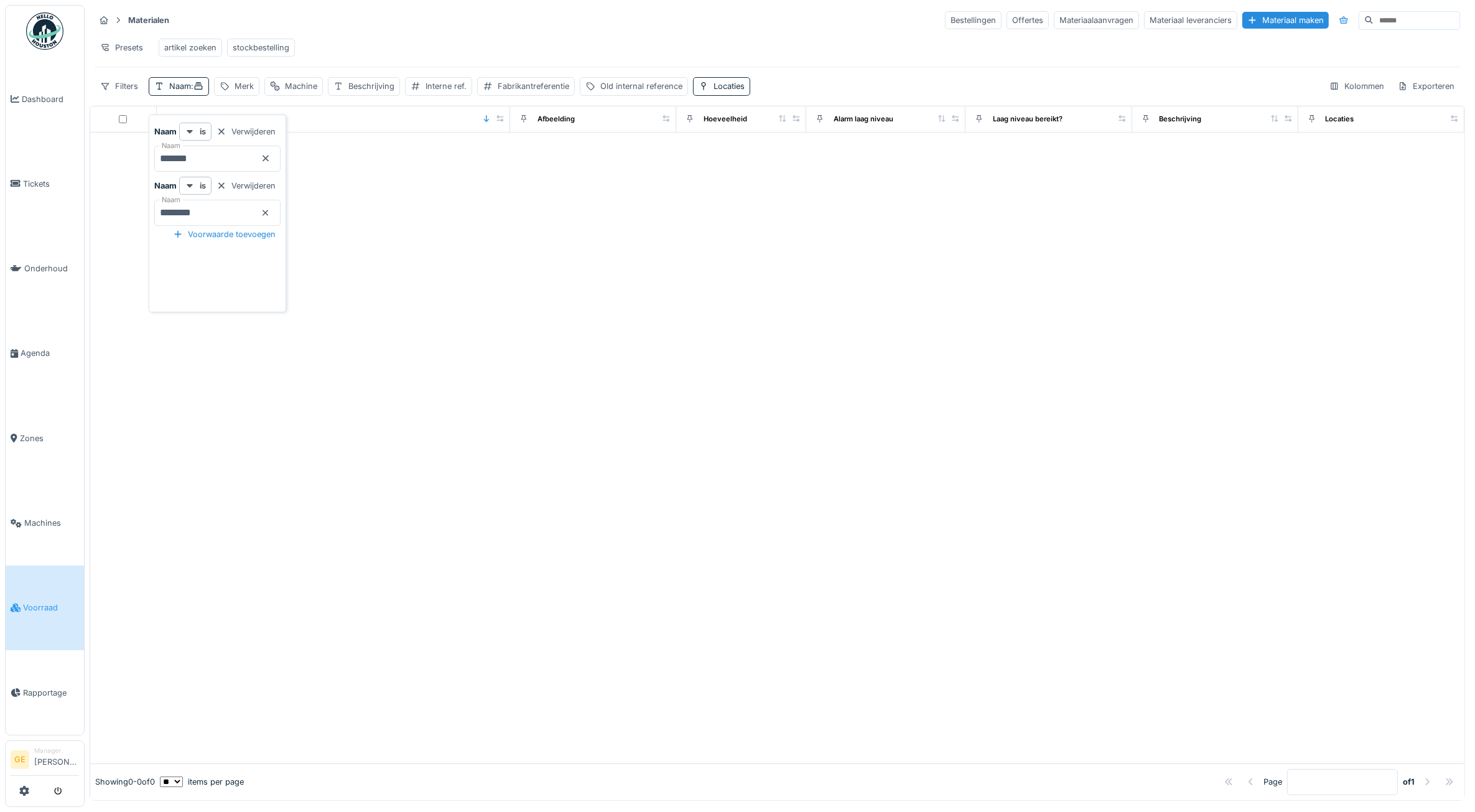
click at [221, 160] on input "*******" at bounding box center [217, 158] width 127 height 26
type input "*"
click at [351, 305] on div at bounding box center [777, 447] width 1375 height 630
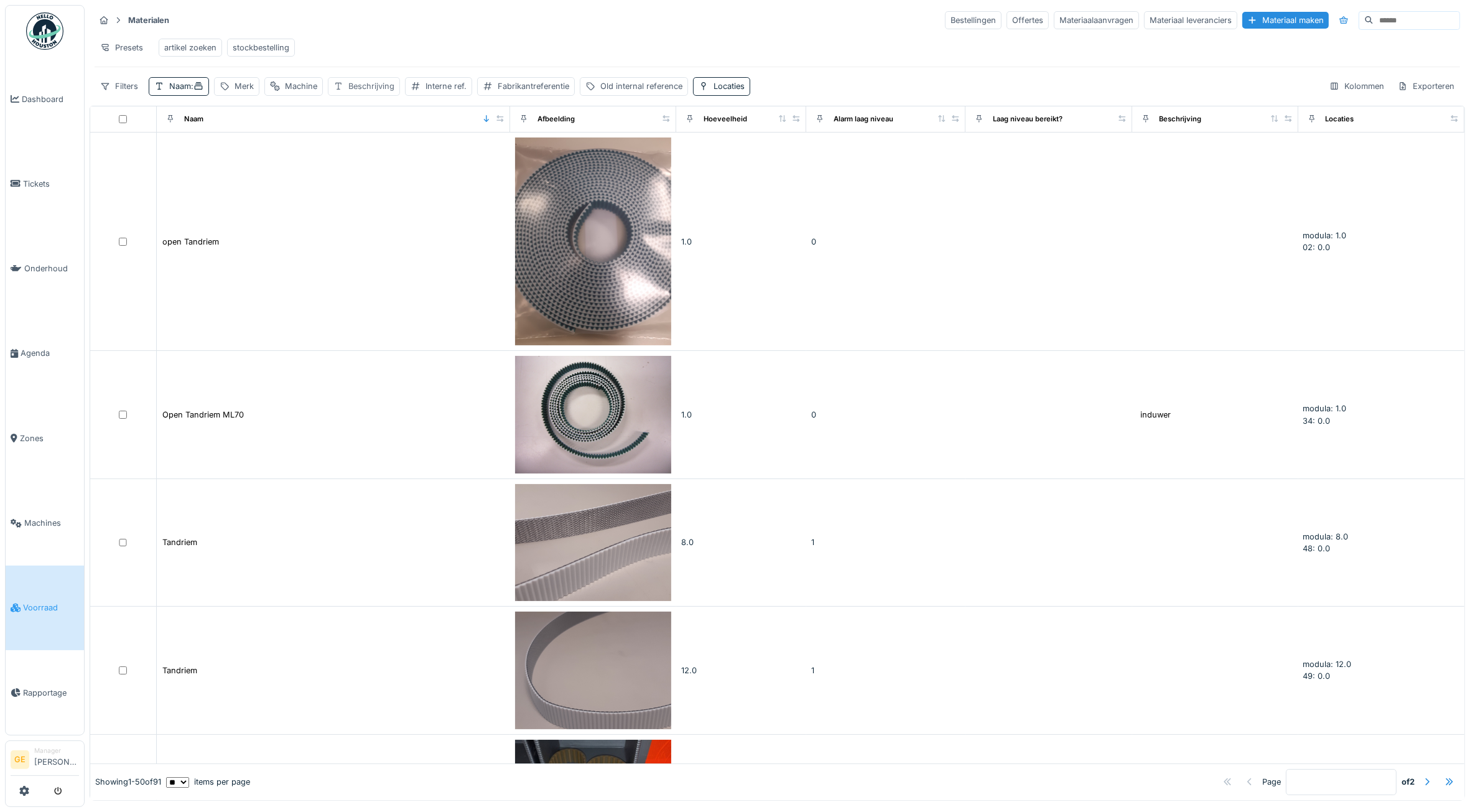
click at [361, 92] on div "Beschrijving" at bounding box center [372, 86] width 46 height 12
click at [374, 163] on label "Beschrijving" at bounding box center [375, 157] width 62 height 14
click at [374, 163] on input "Beschrijving" at bounding box center [414, 158] width 152 height 26
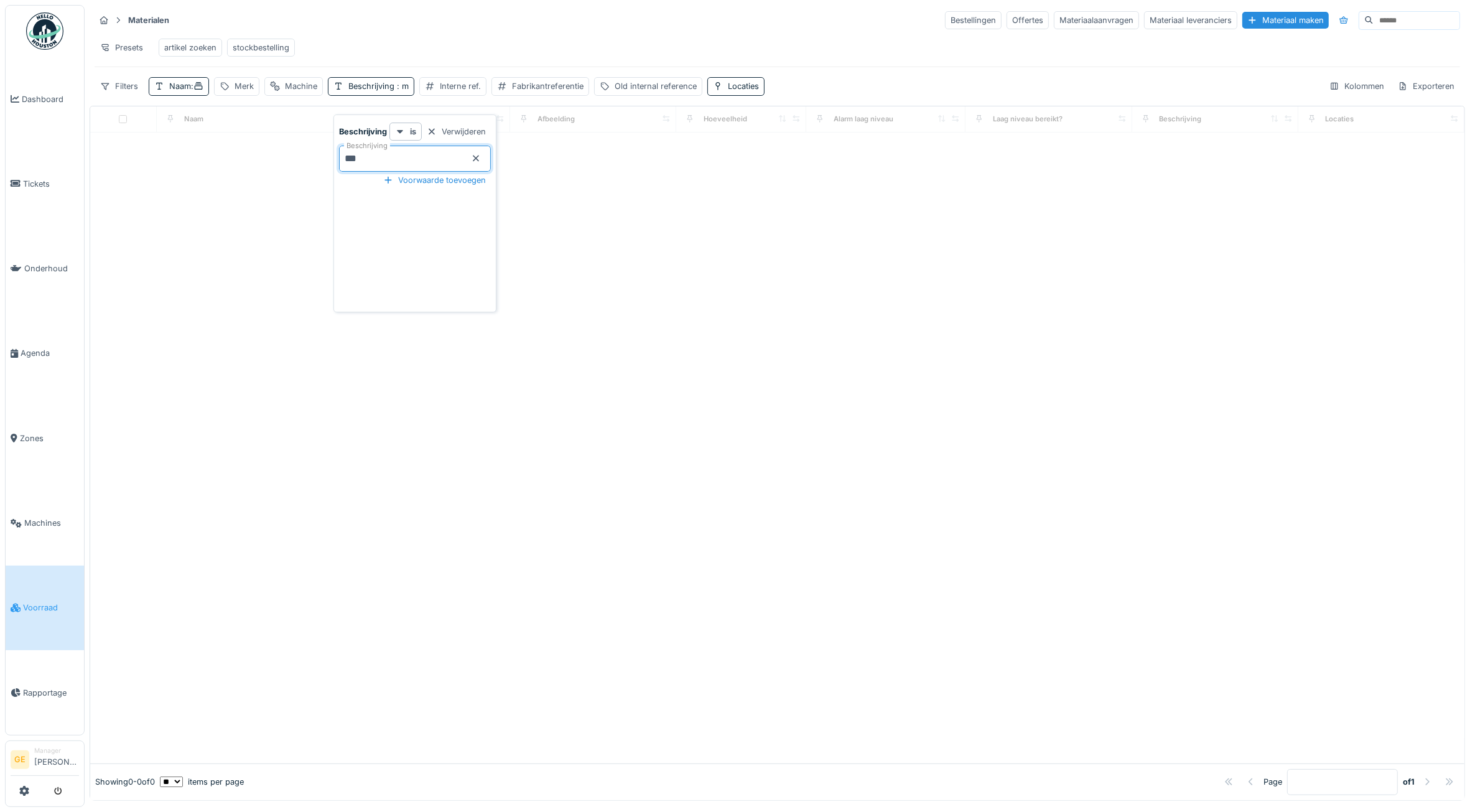
type input "***"
click at [747, 433] on div "Naam Afbeelding Hoeveelheid Alarm laag niveau Laag niveau bereikt? Beschrijving…" at bounding box center [778, 452] width 1376 height 694
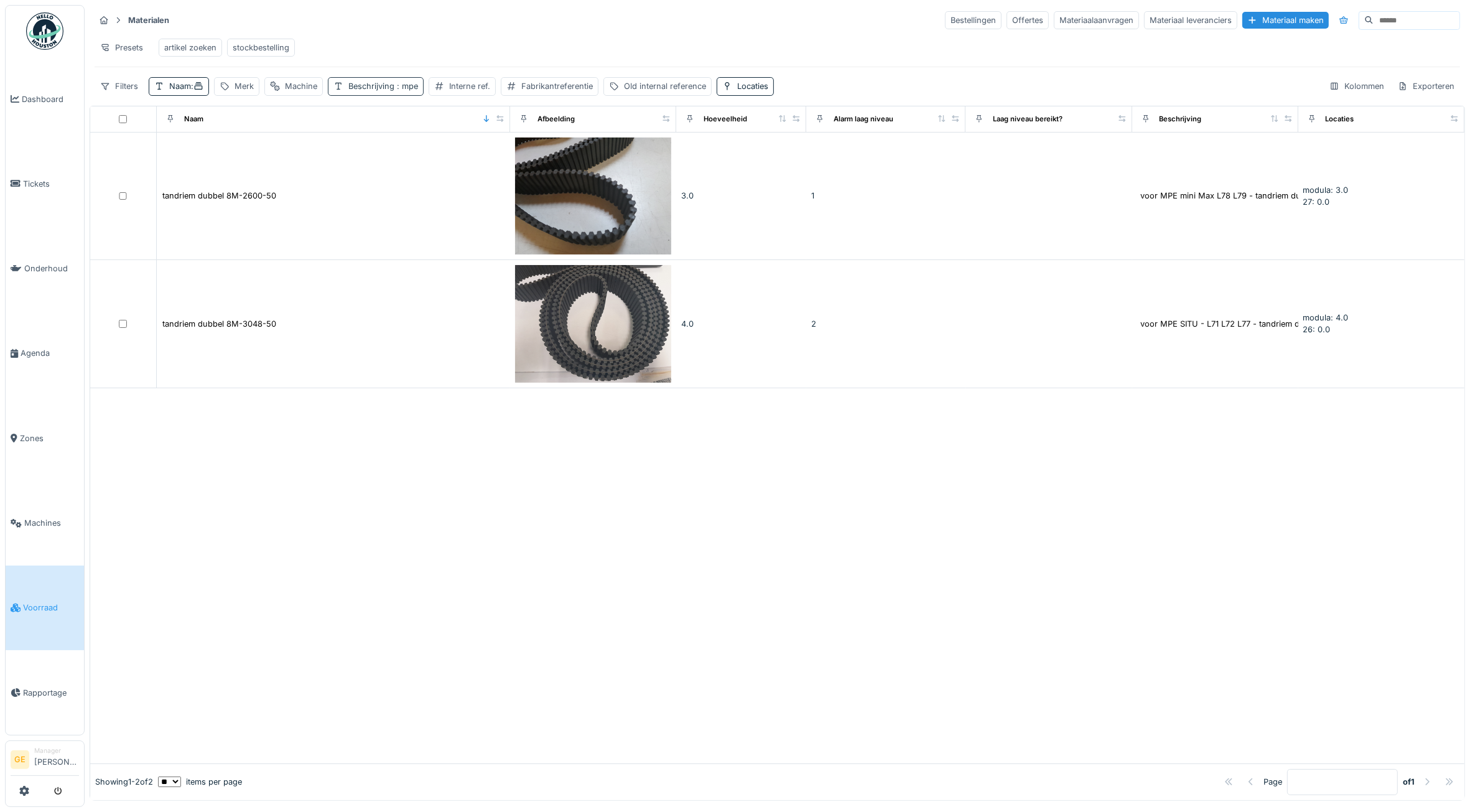
click at [396, 92] on div "Beschrijving : mpe" at bounding box center [383, 86] width 70 height 12
click at [477, 157] on icon at bounding box center [476, 158] width 6 height 6
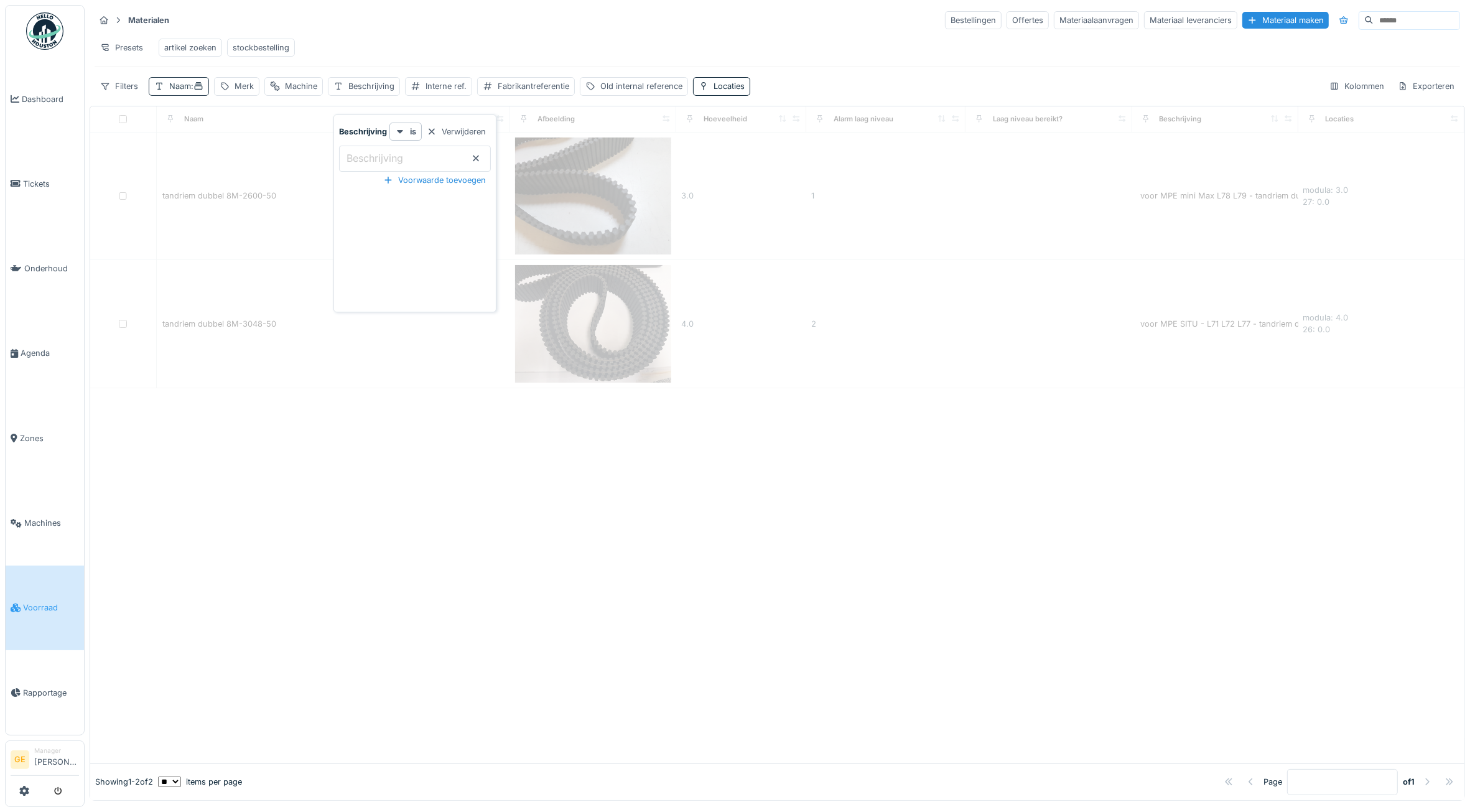
click at [181, 92] on div "Naam :" at bounding box center [185, 86] width 34 height 12
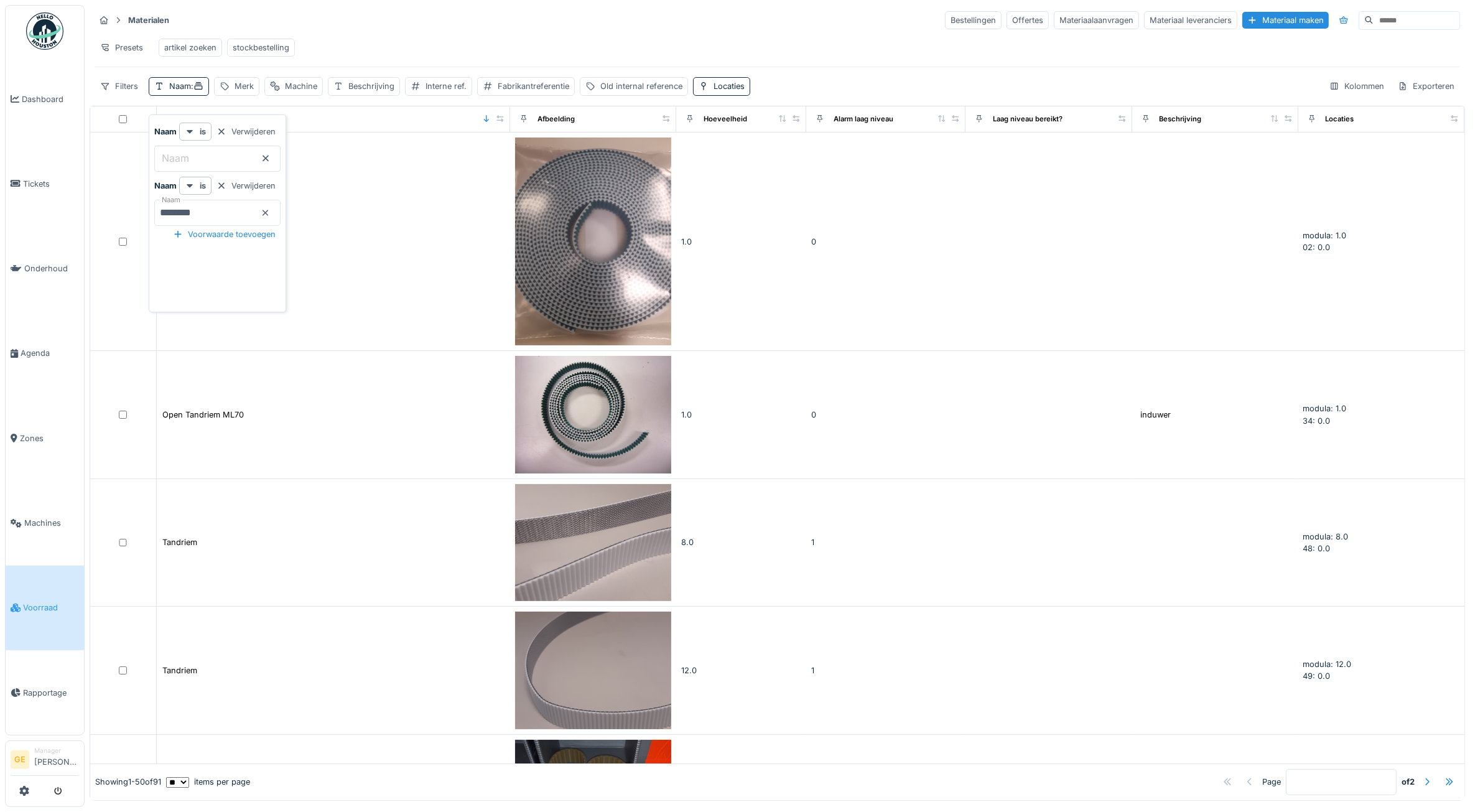
click at [214, 211] on input "********" at bounding box center [217, 212] width 127 height 26
type input "*"
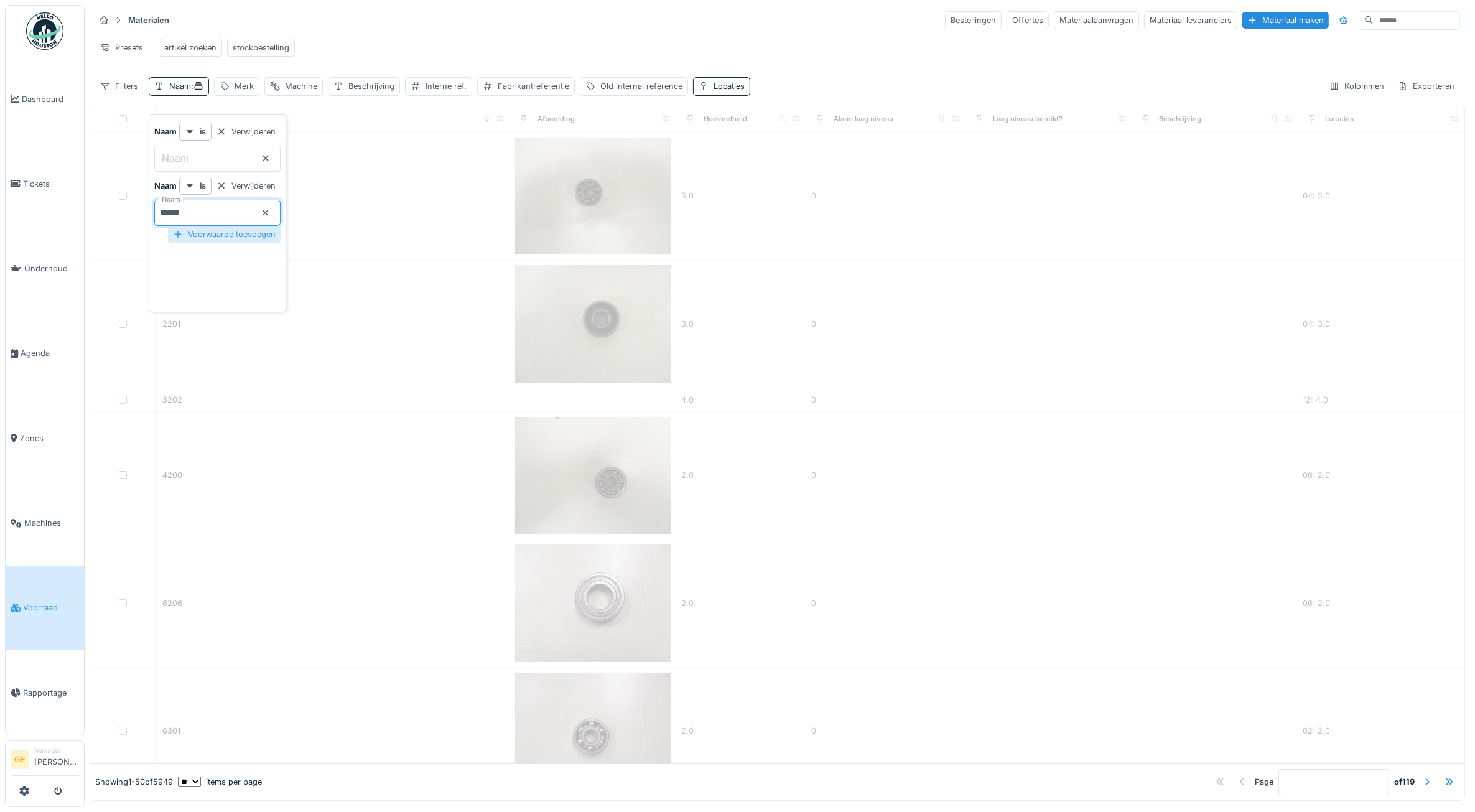
type input "*****"
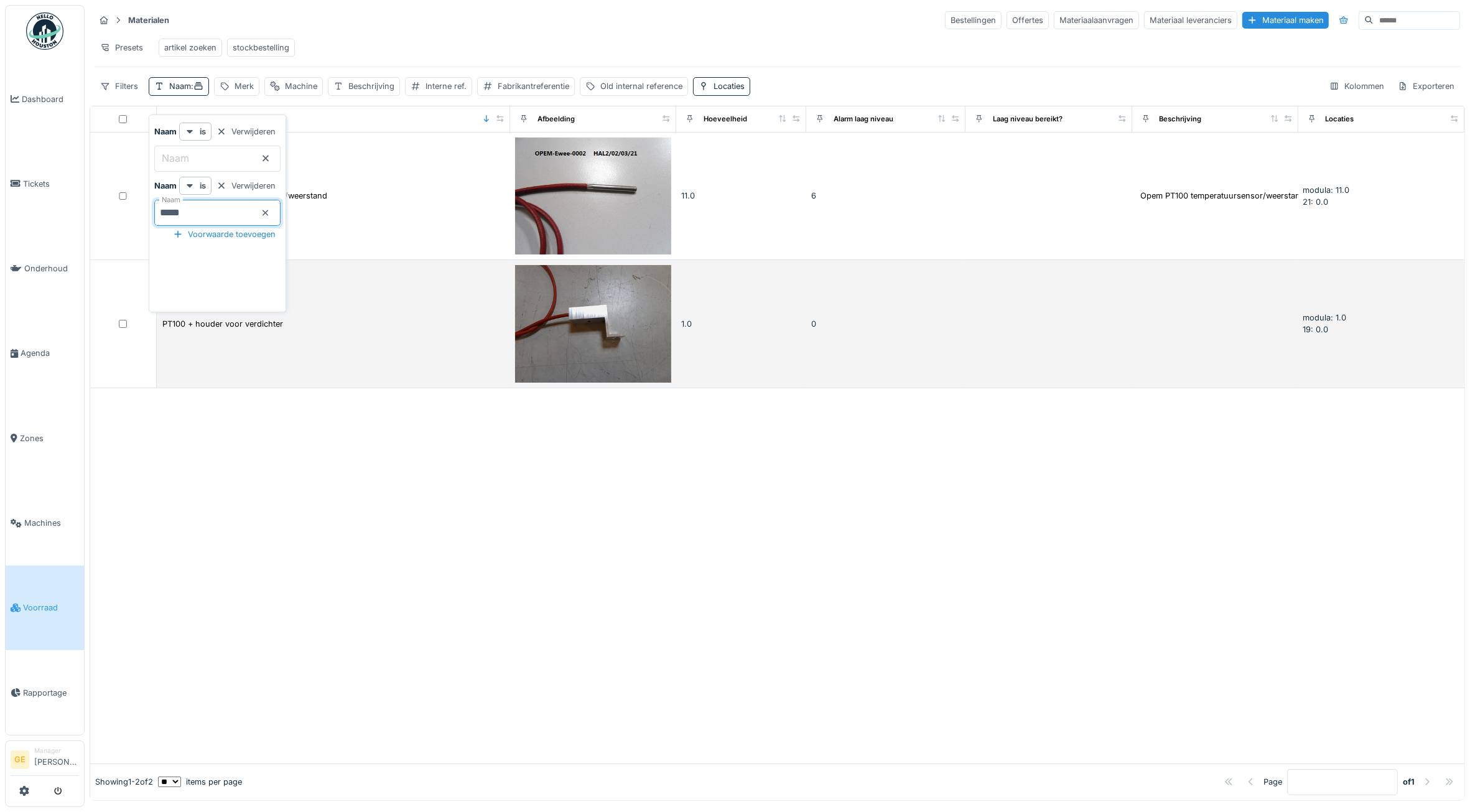
click at [445, 250] on td "Opem PT100 temperatuursensor/weerstand" at bounding box center [333, 196] width 354 height 127
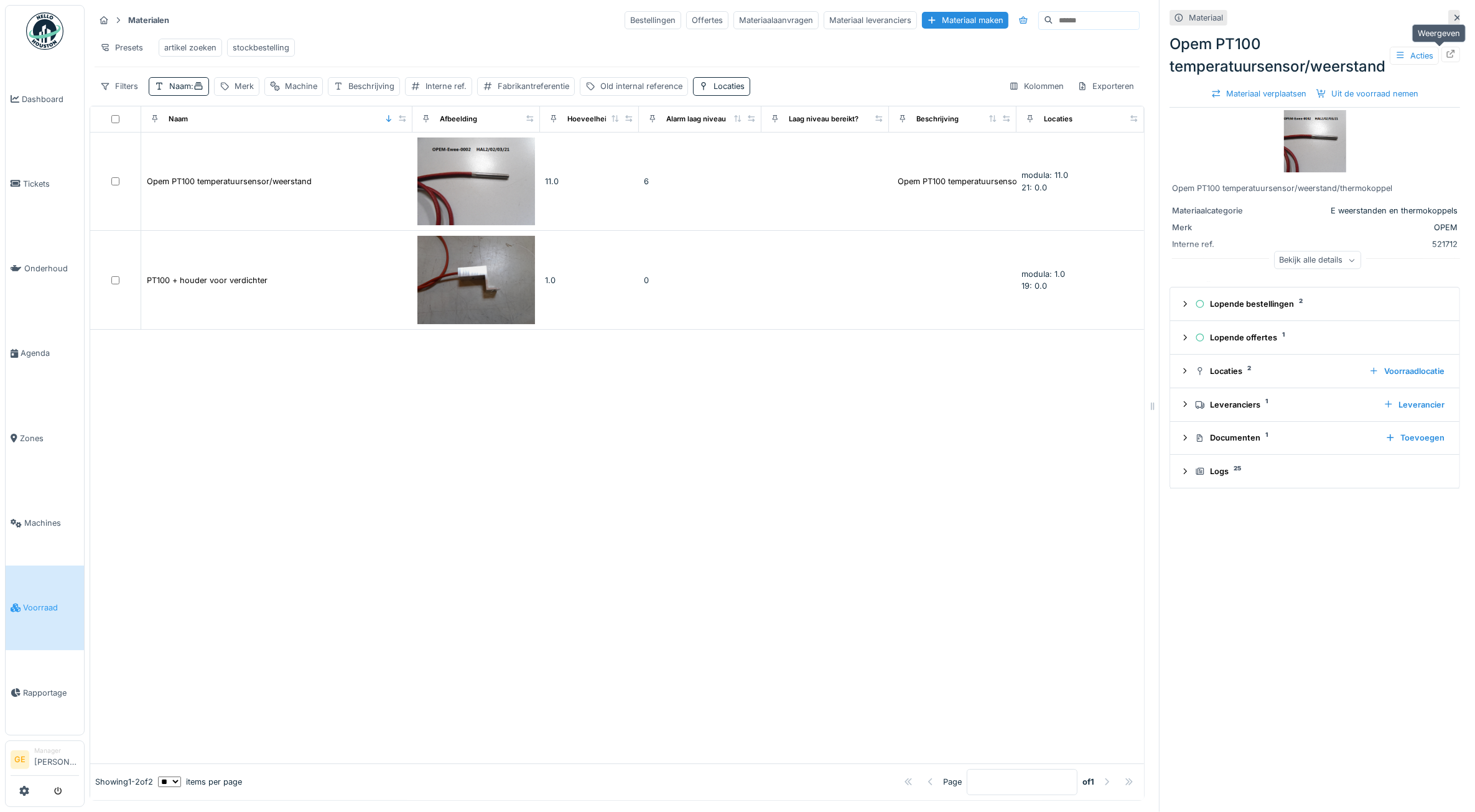
click at [1446, 51] on icon at bounding box center [1451, 54] width 10 height 8
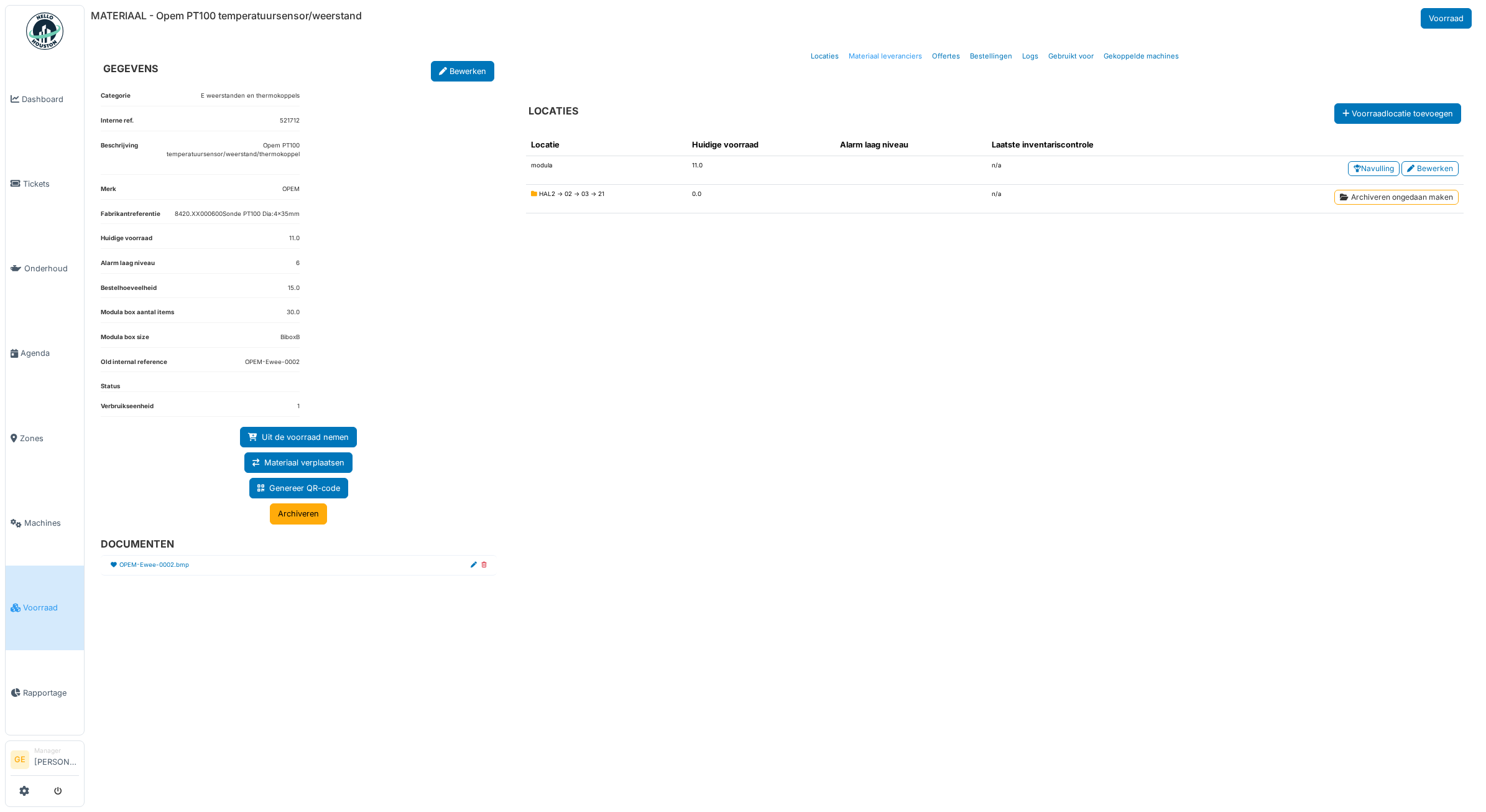
click at [875, 56] on link "Materiaal leveranciers" at bounding box center [885, 56] width 83 height 29
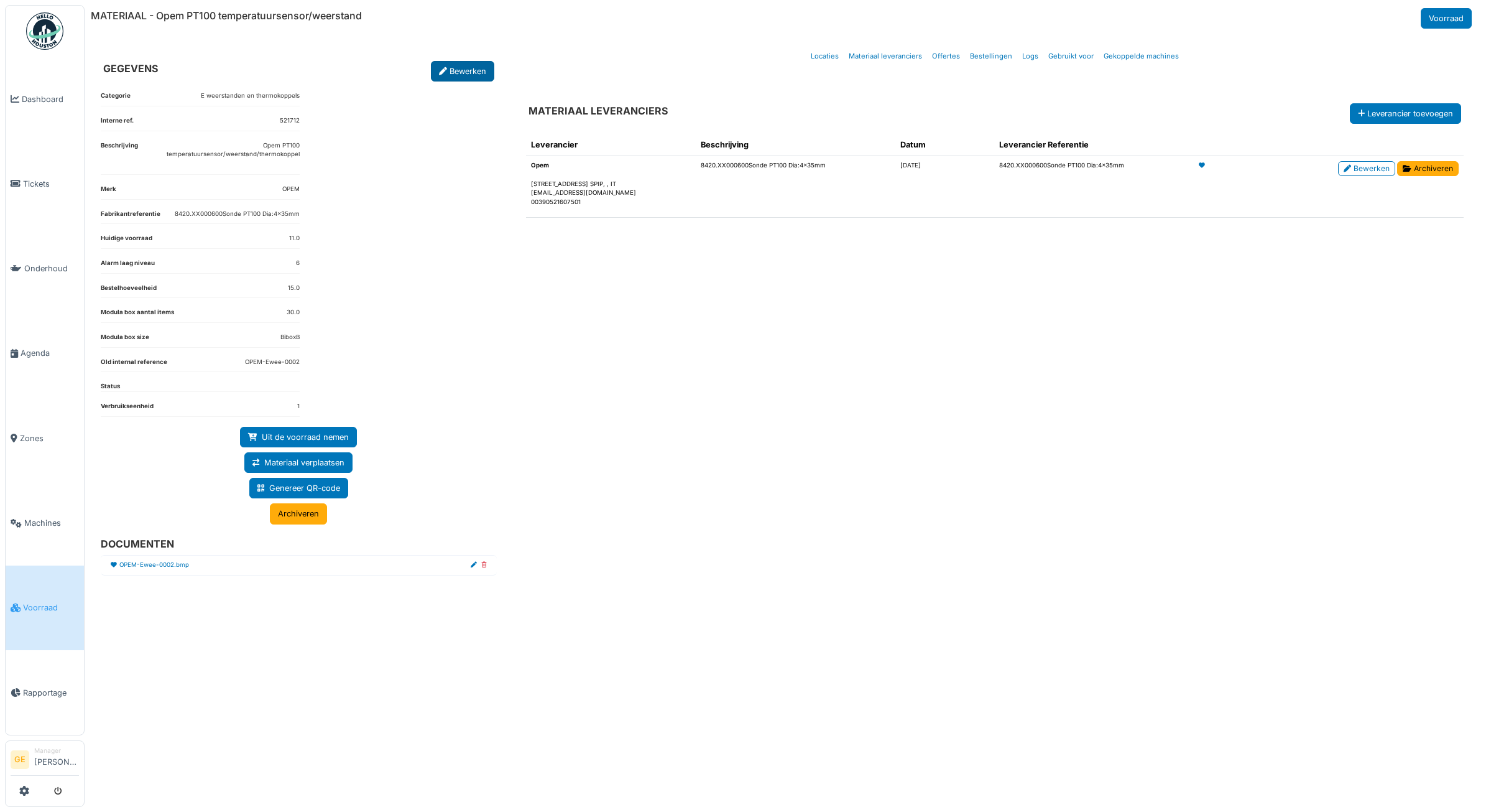
click at [457, 73] on link "Bewerken" at bounding box center [463, 70] width 64 height 20
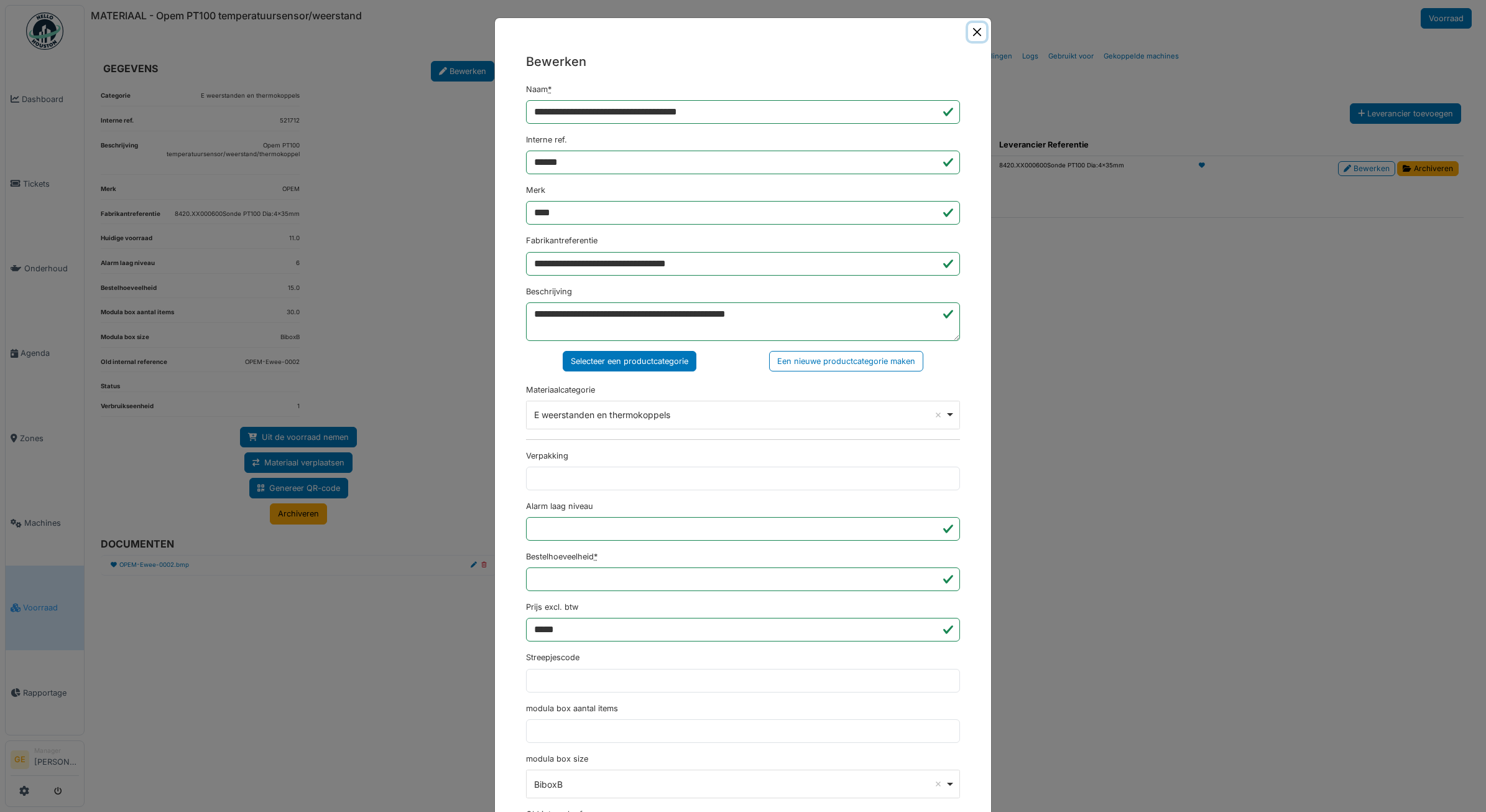
click at [973, 36] on button "Close" at bounding box center [977, 32] width 18 height 18
